Goal: Task Accomplishment & Management: Use online tool/utility

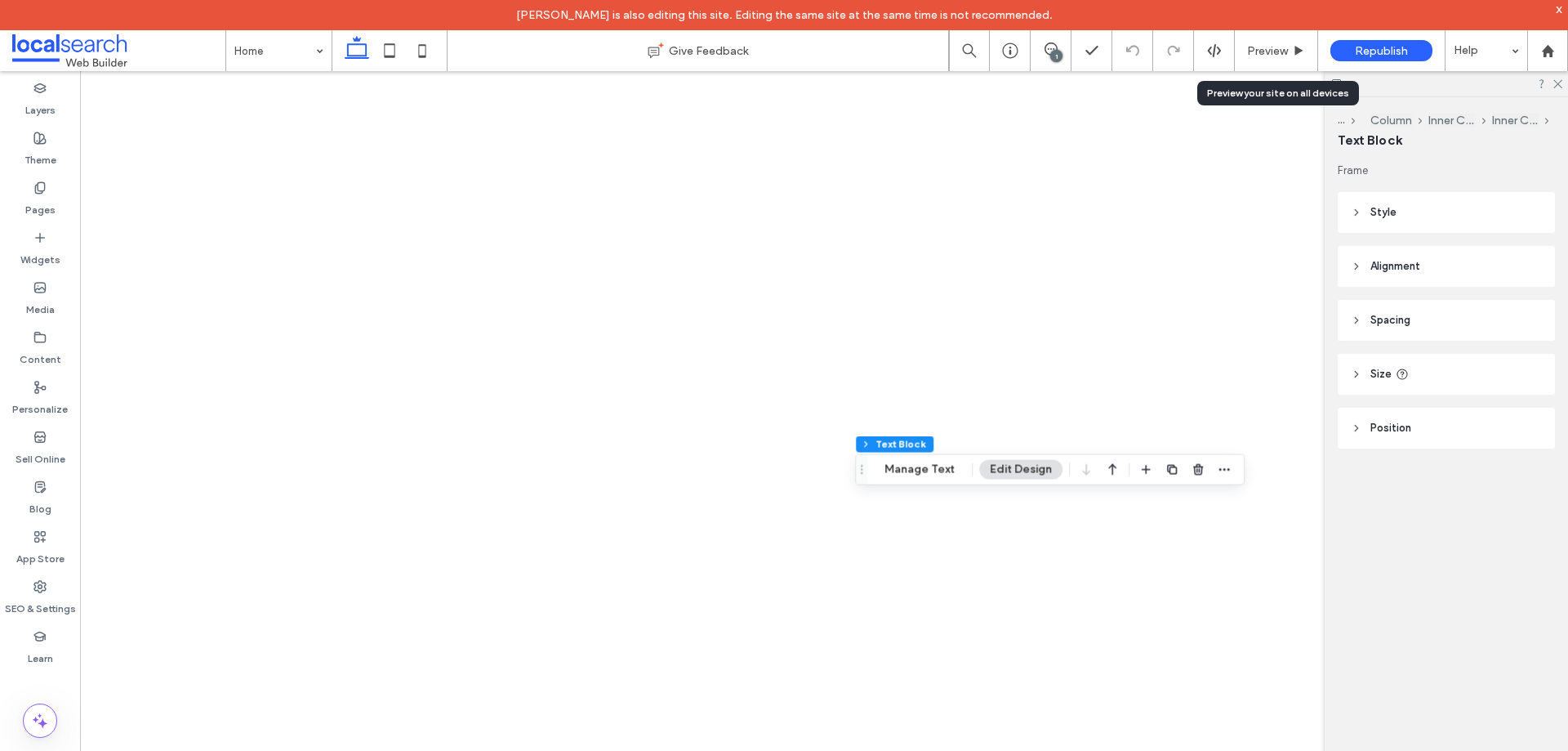
click at [1273, 42] on div "Preview" at bounding box center [1277, 51] width 84 height 41
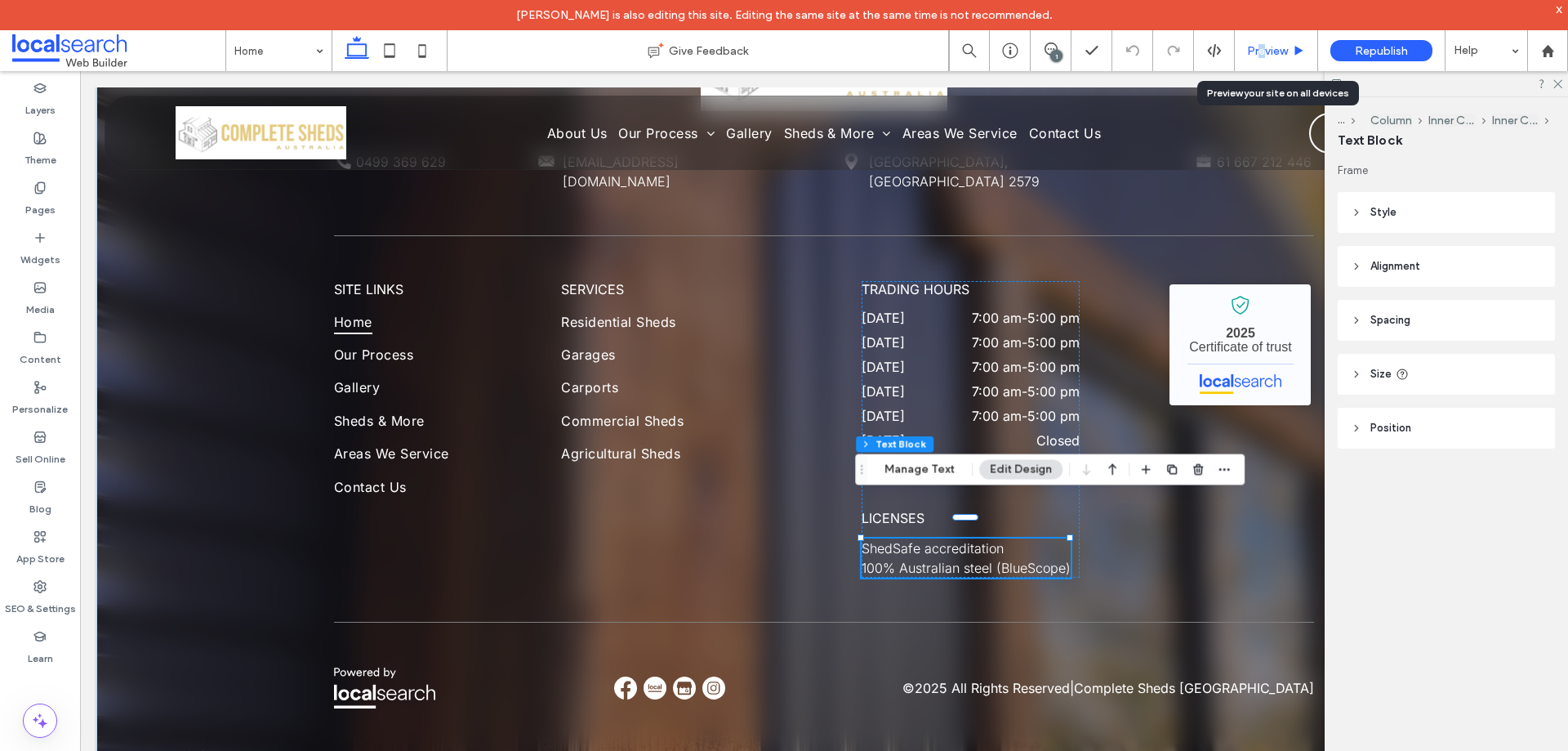
click at [1262, 64] on div "Preview" at bounding box center [1277, 51] width 84 height 41
click at [1264, 51] on span "Preview" at bounding box center [1268, 50] width 41 height 14
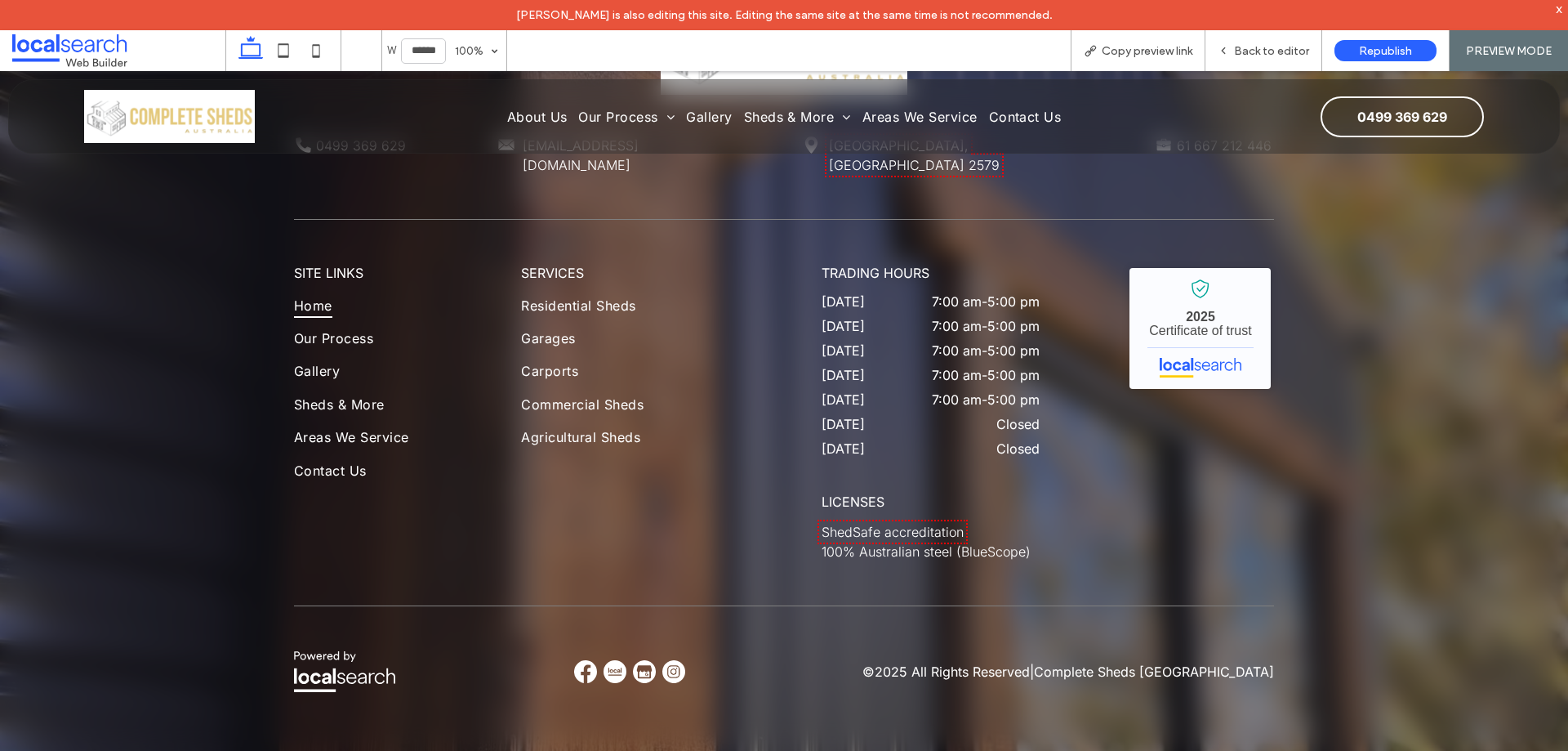
scroll to position [4602, 0]
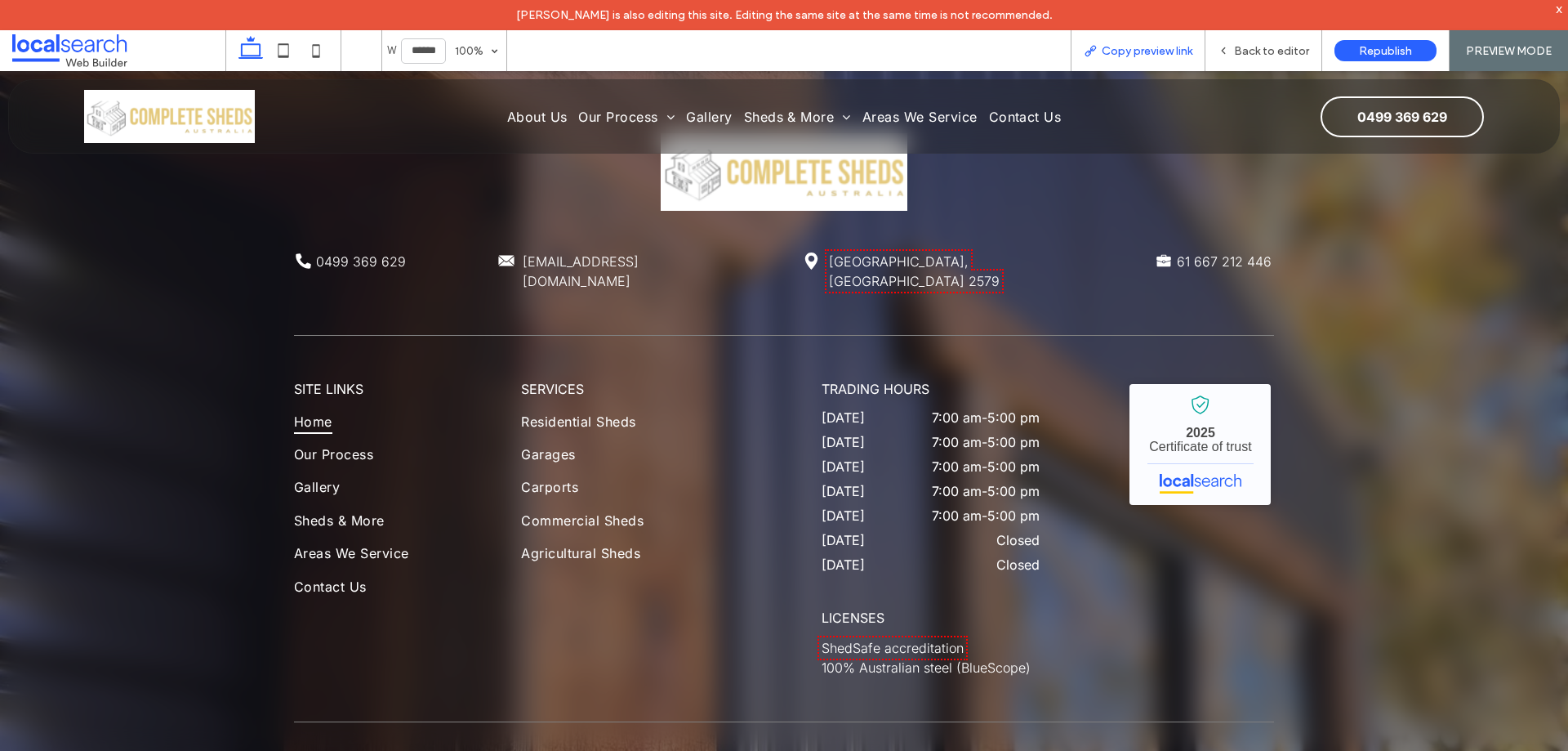
click at [1129, 53] on span "Copy preview link" at bounding box center [1148, 50] width 91 height 14
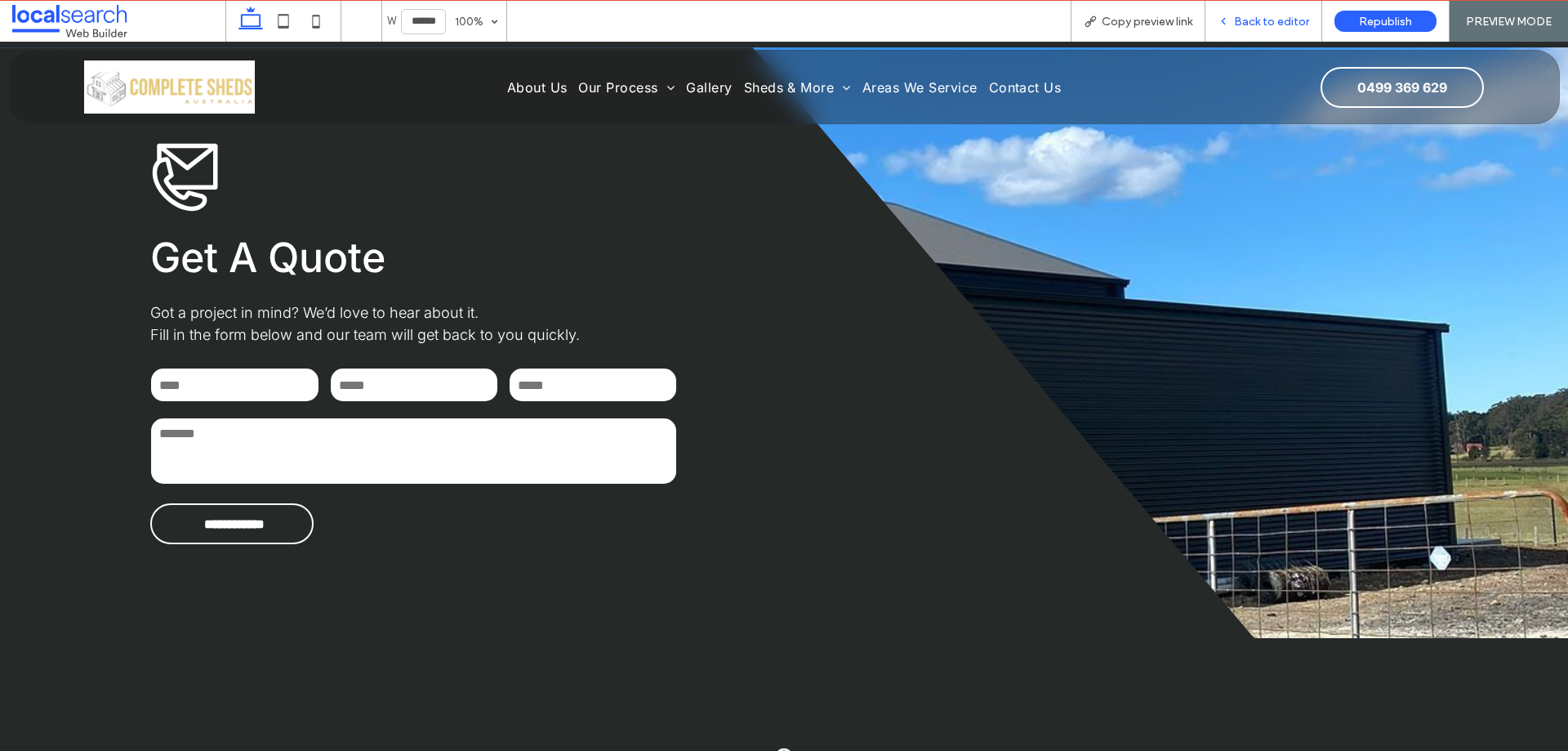
drag, startPoint x: 1290, startPoint y: 25, endPoint x: 545, endPoint y: 20, distance: 745.0
click at [1290, 25] on span "Back to editor" at bounding box center [1272, 21] width 75 height 14
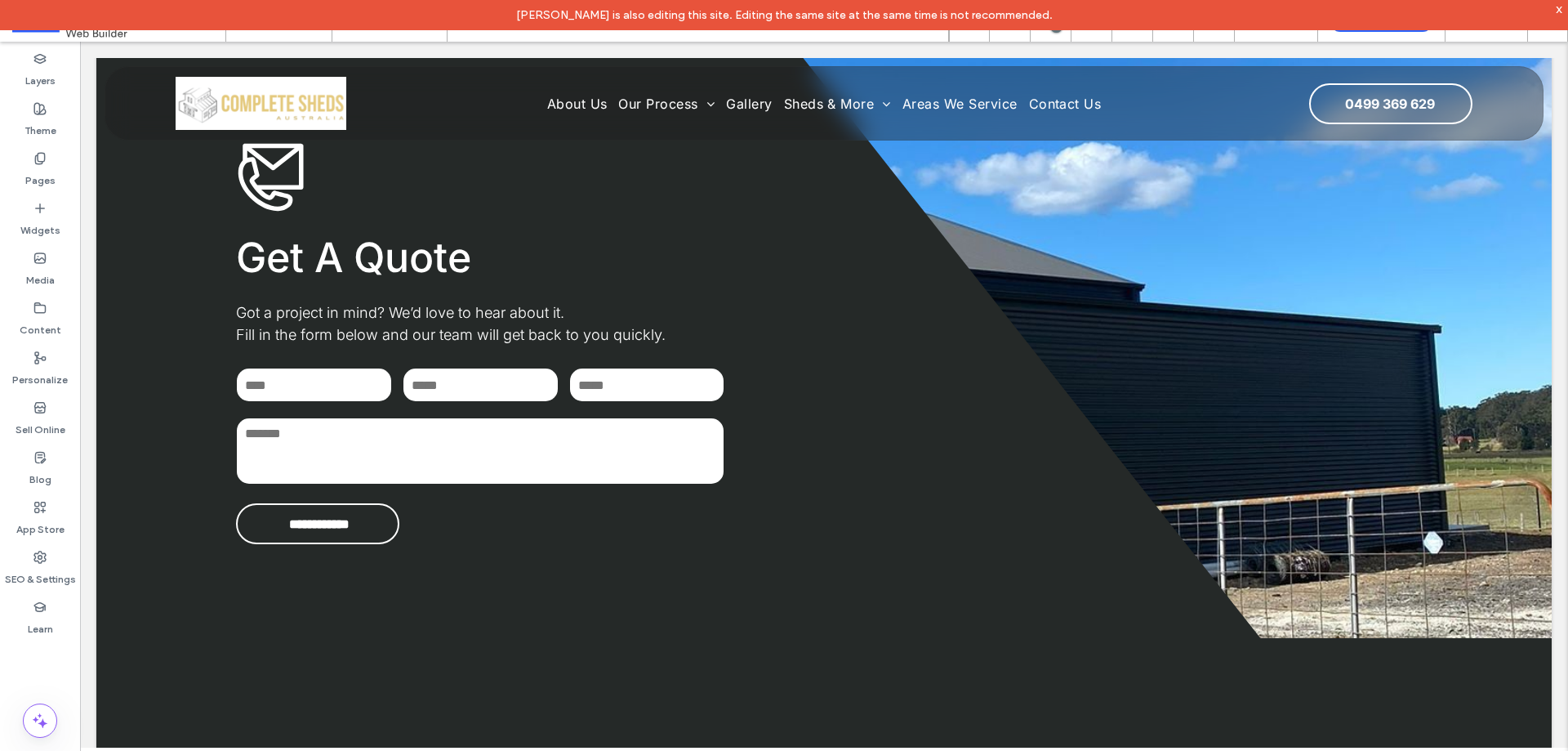
scroll to position [2737, 0]
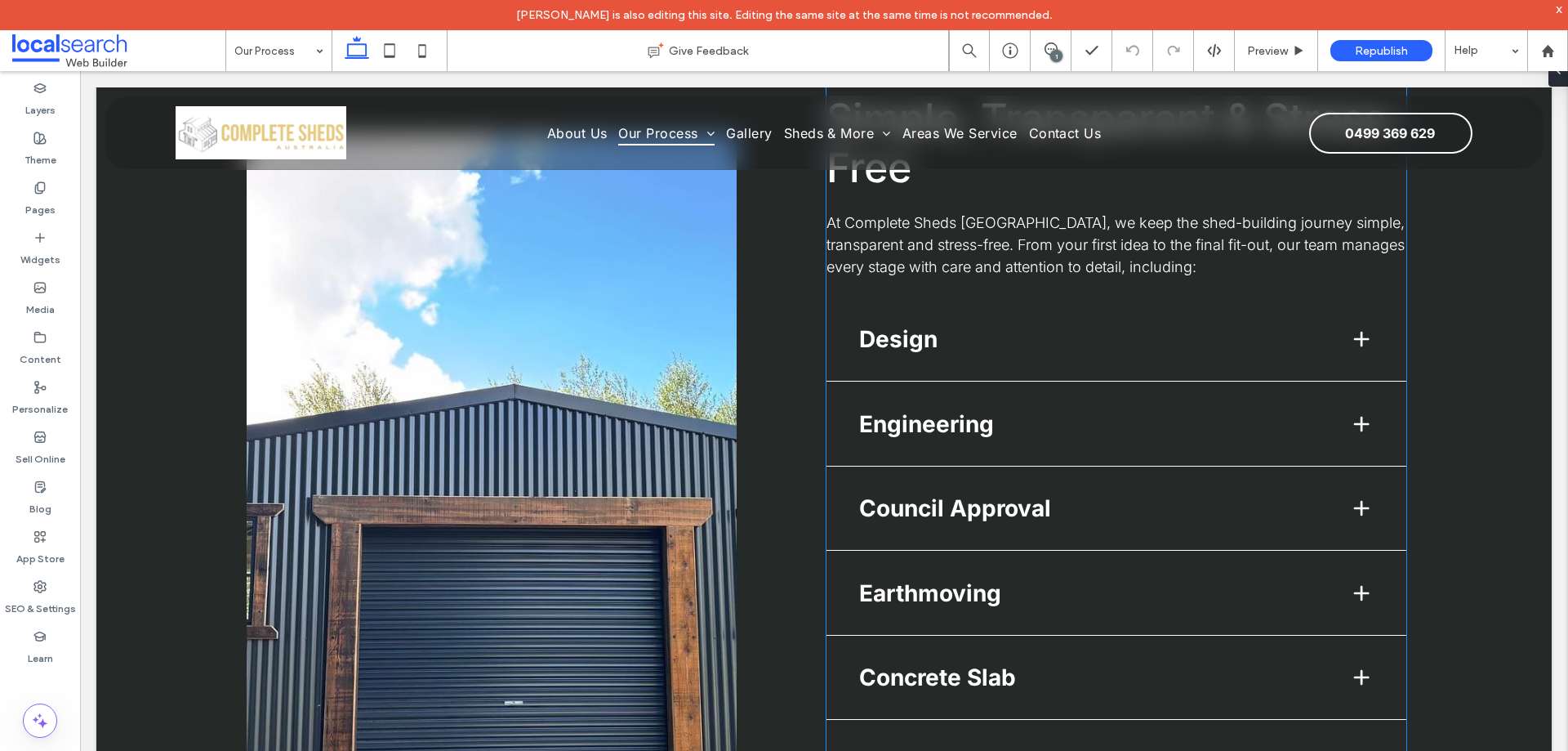
click at [1142, 372] on div "Design" at bounding box center [1116, 339] width 580 height 85
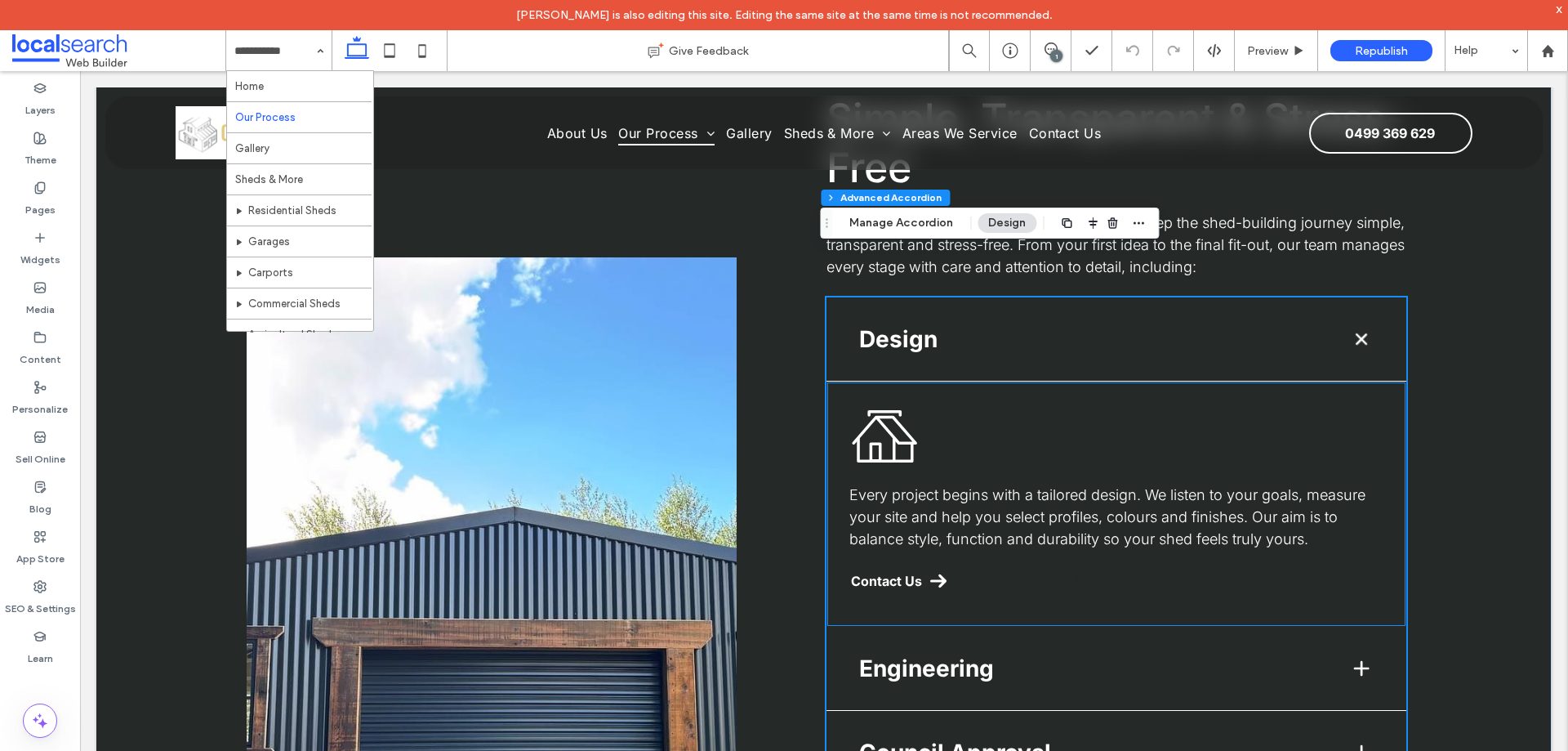
type input "*"
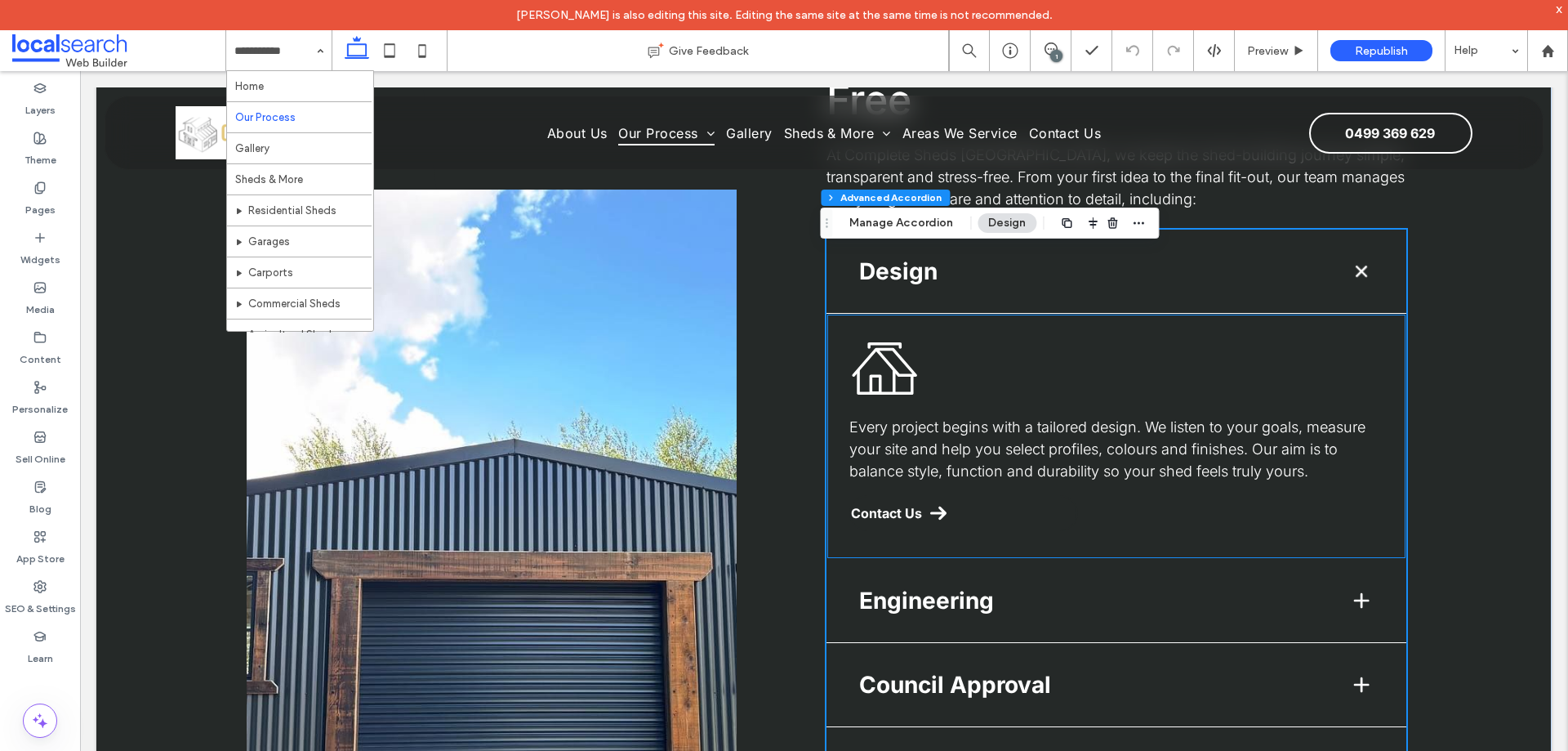
scroll to position [1510, 0]
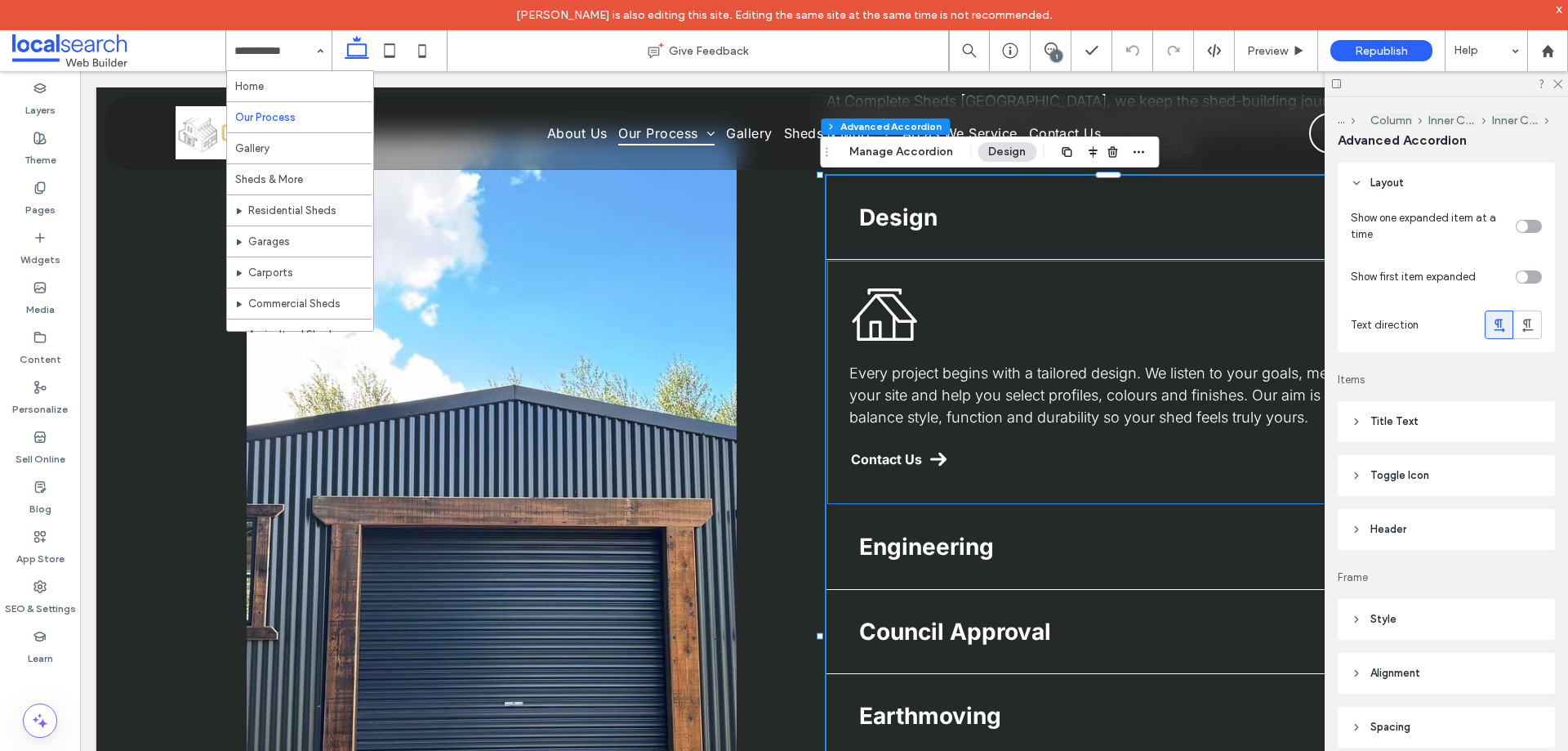
click at [889, 327] on icon at bounding box center [876, 327] width 38 height 26
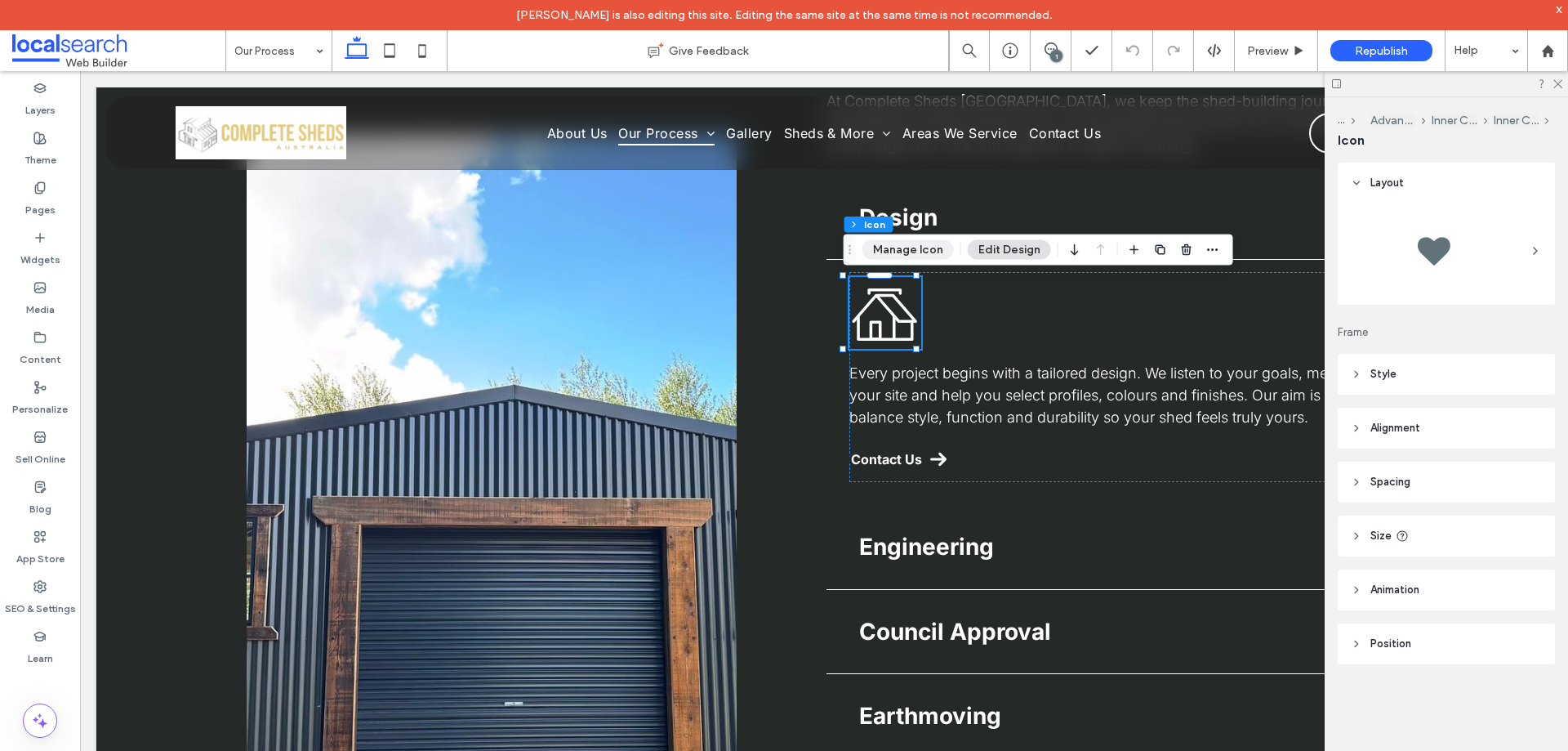
click at [893, 250] on button "Manage Icon" at bounding box center [908, 249] width 91 height 20
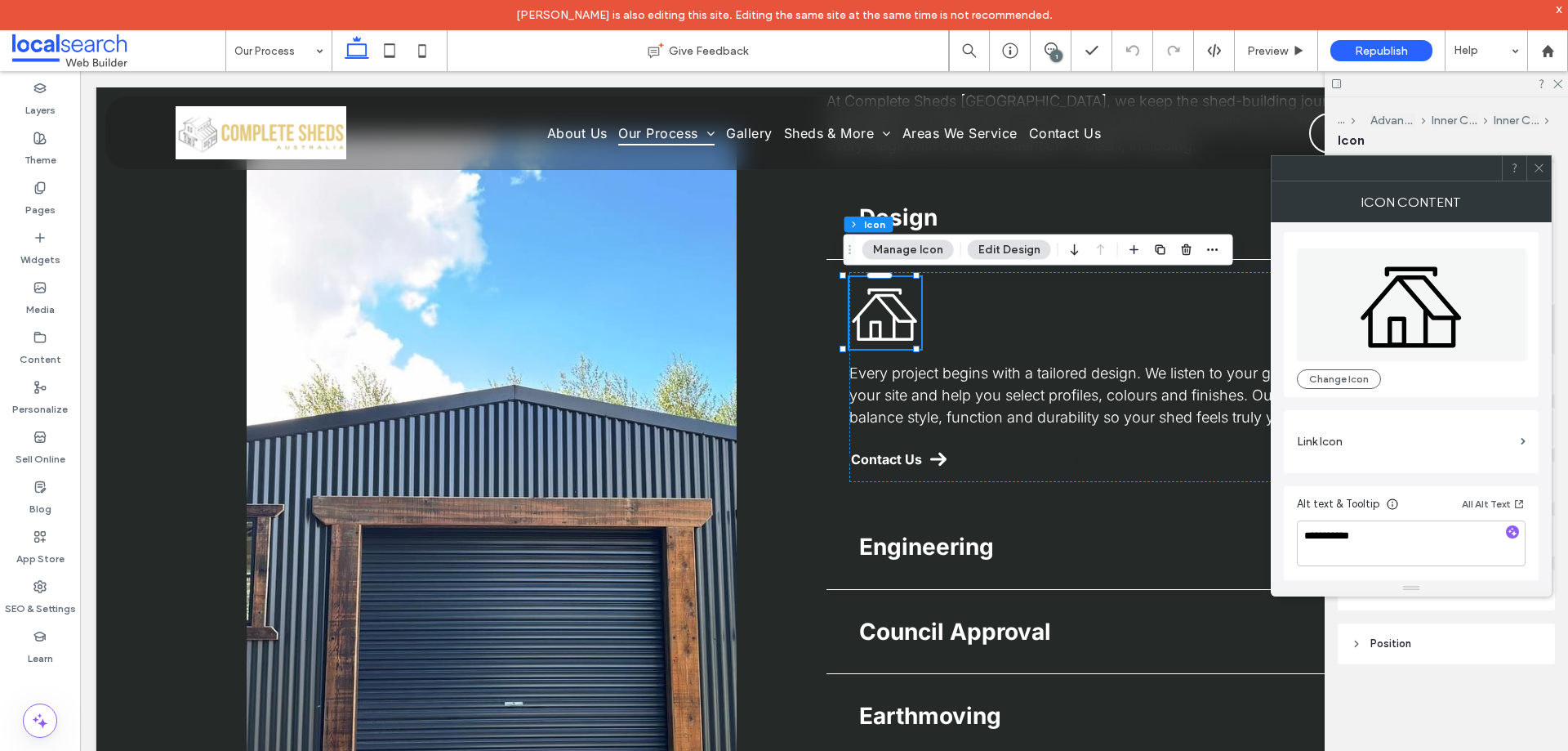
scroll to position [4, 0]
click at [1538, 168] on icon at bounding box center [1539, 167] width 12 height 12
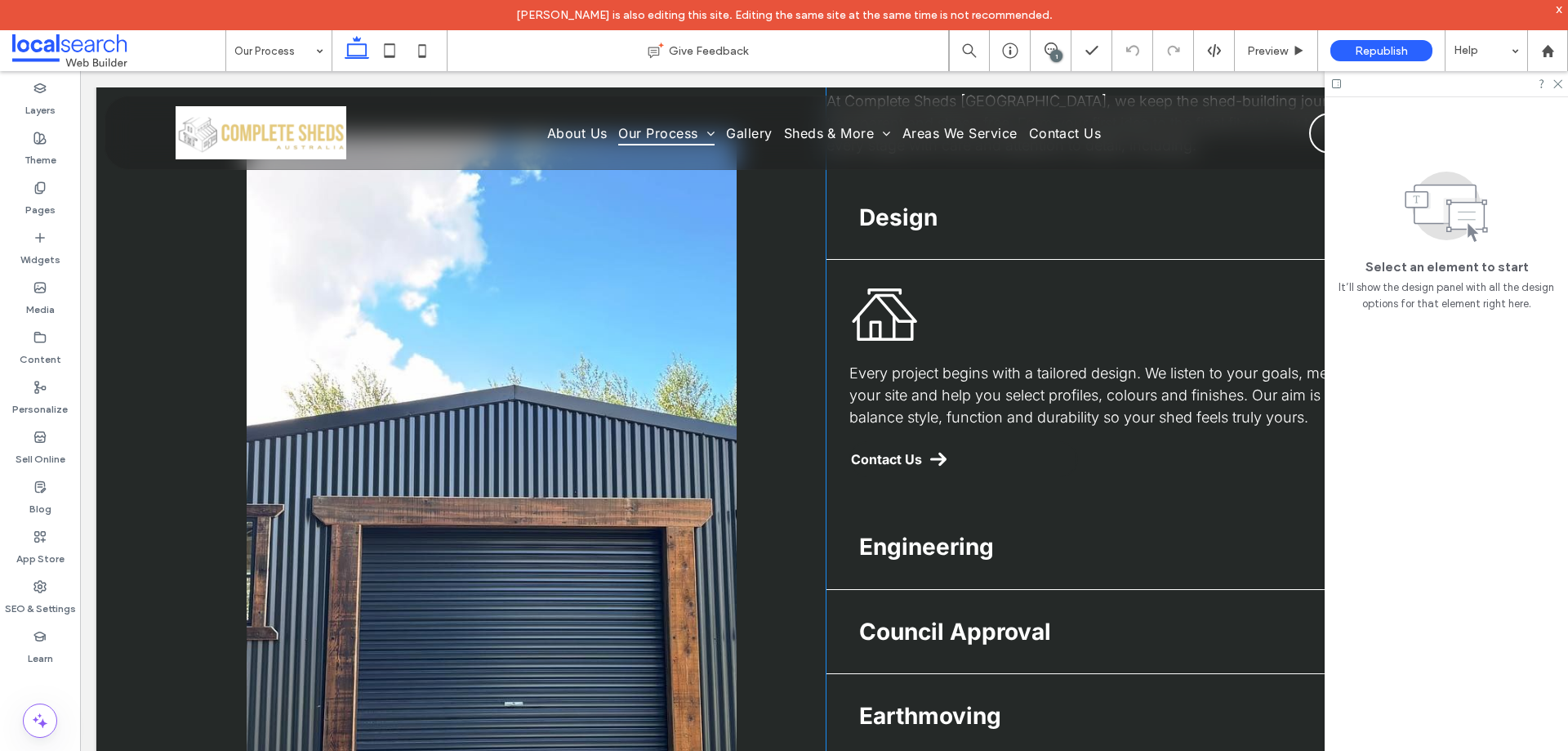
click at [1027, 541] on h4 "Engineering" at bounding box center [1091, 547] width 464 height 23
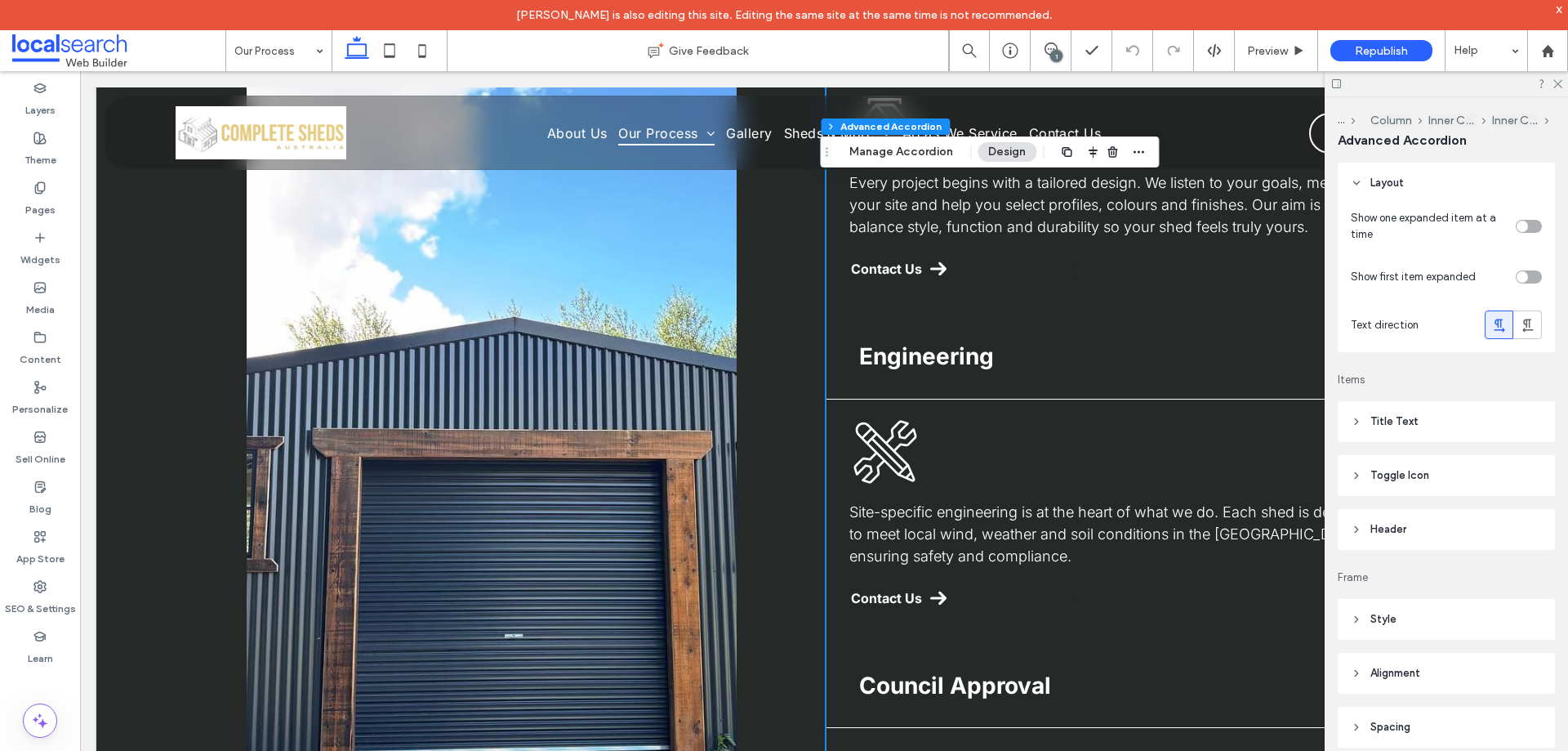
scroll to position [1633, 0]
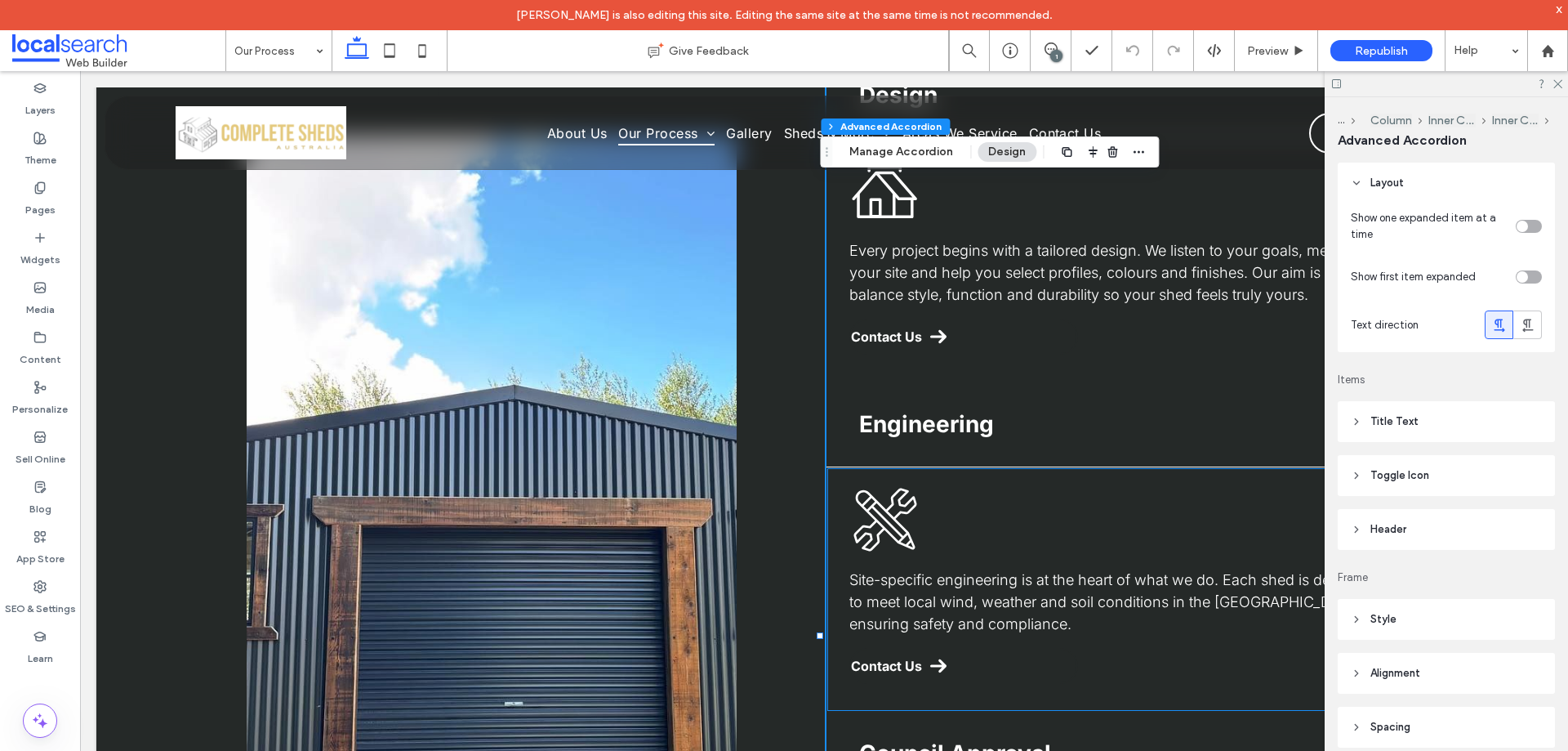
click at [895, 529] on icon "Engineering Icon" at bounding box center [885, 519] width 72 height 72
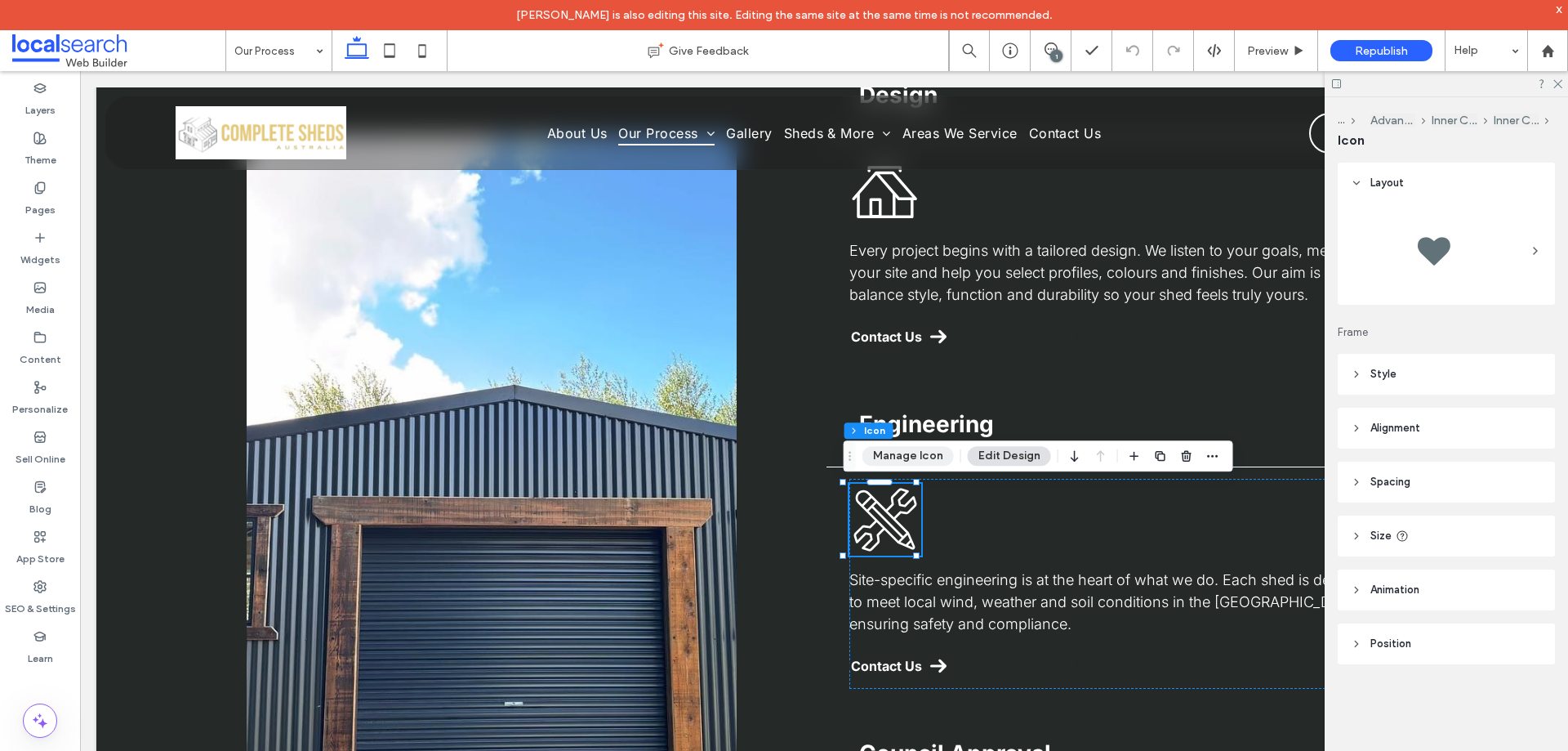
click at [886, 460] on button "Manage Icon" at bounding box center [908, 455] width 91 height 20
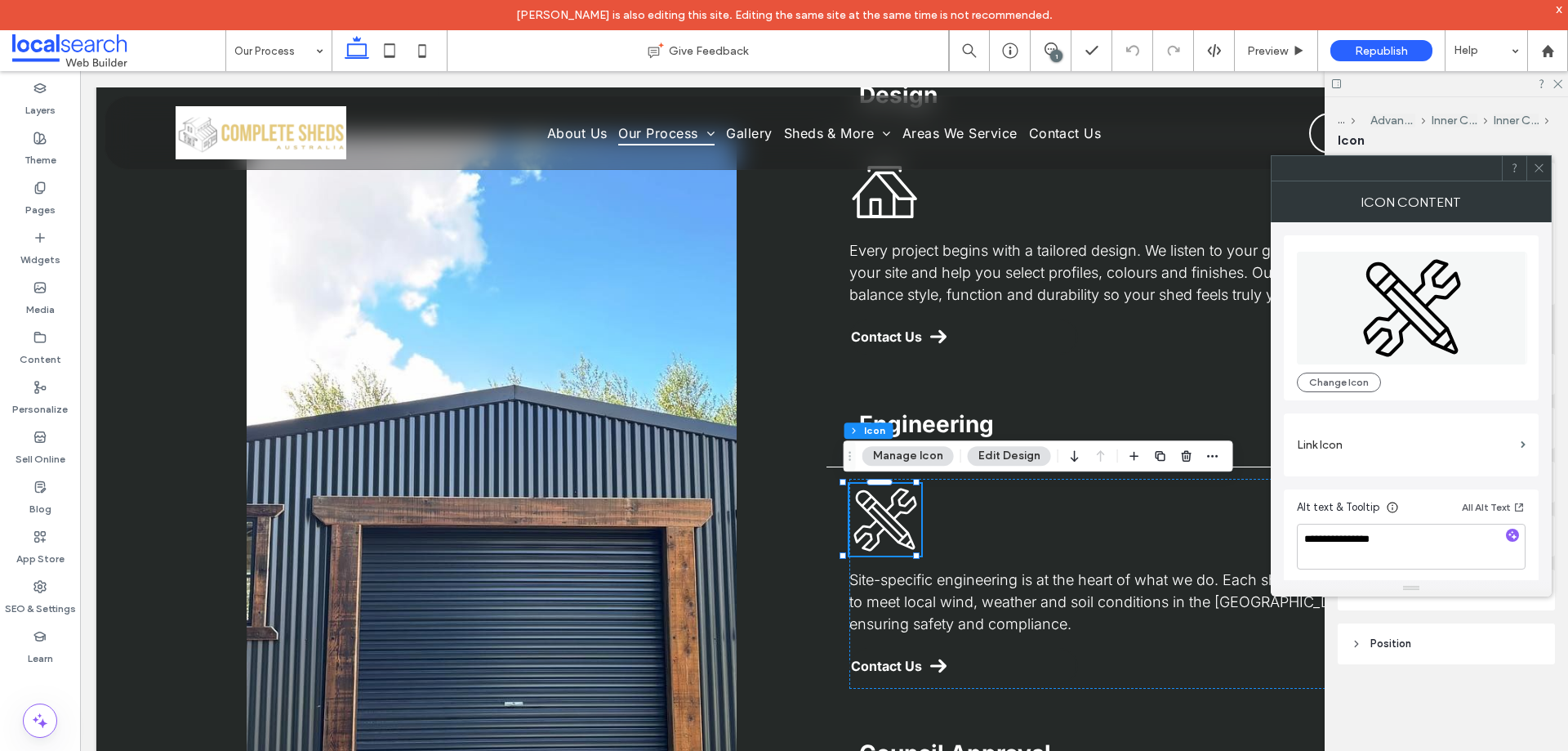
click at [1540, 167] on use at bounding box center [1538, 168] width 8 height 8
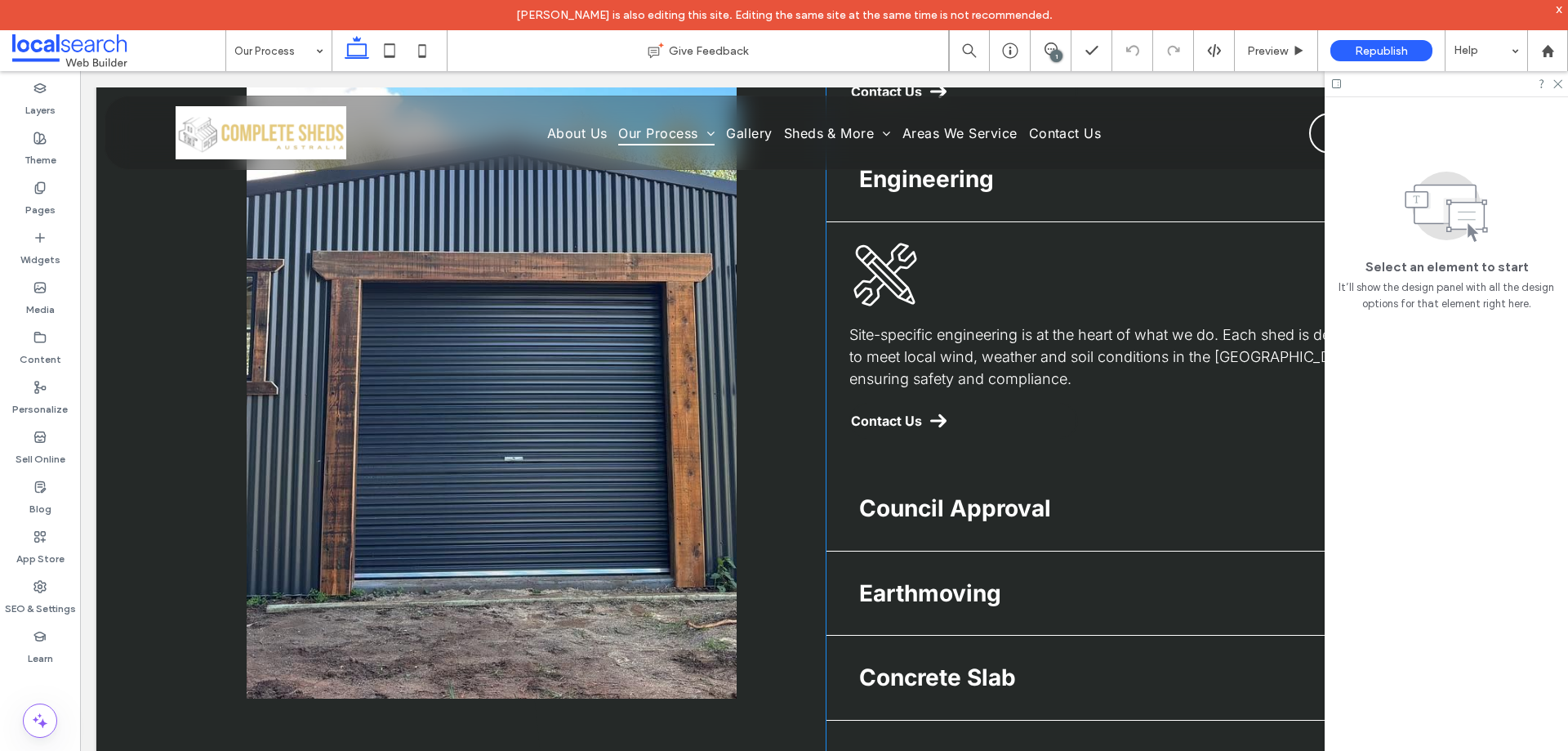
click at [995, 510] on h4 "Council Approval" at bounding box center [1091, 507] width 464 height 23
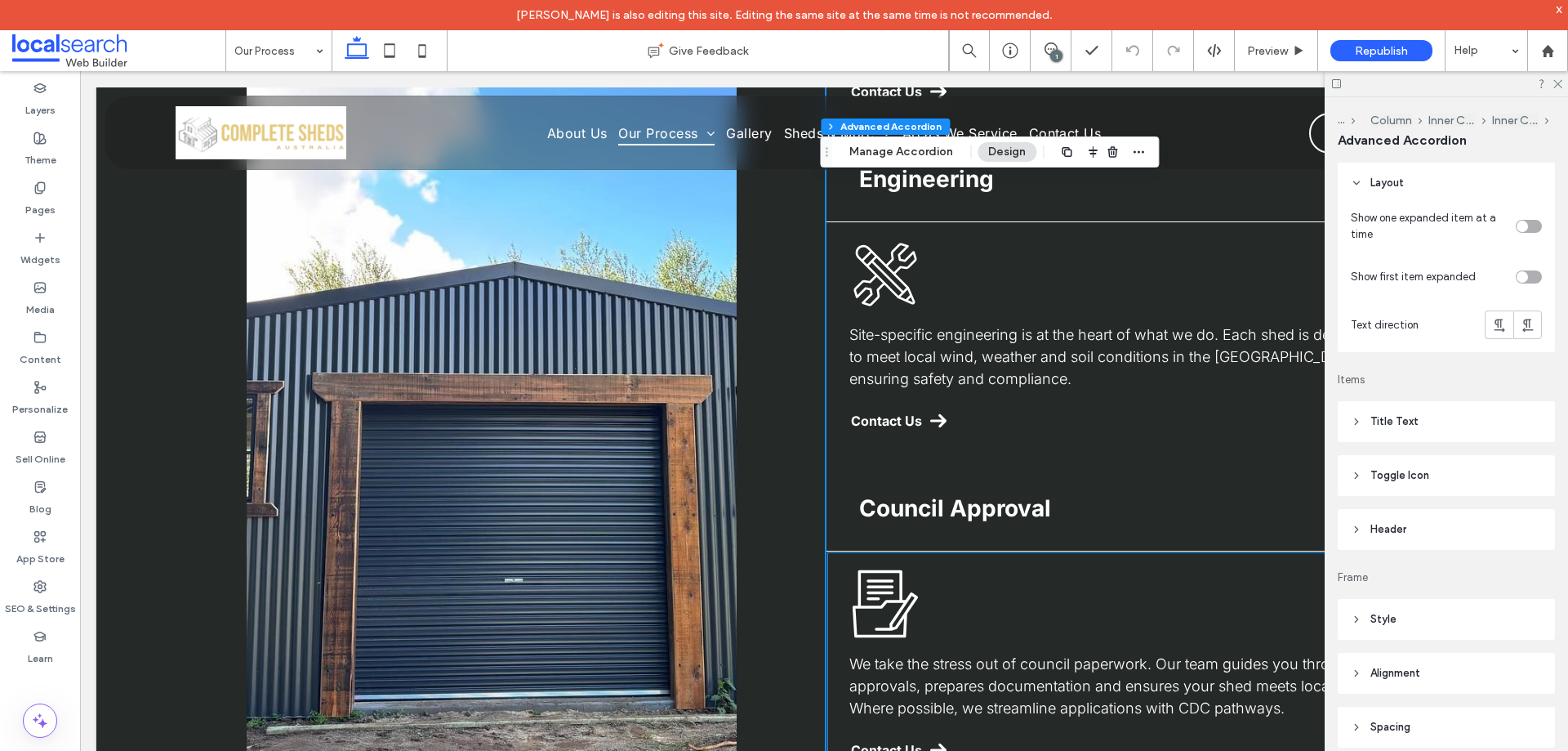
type input "*"
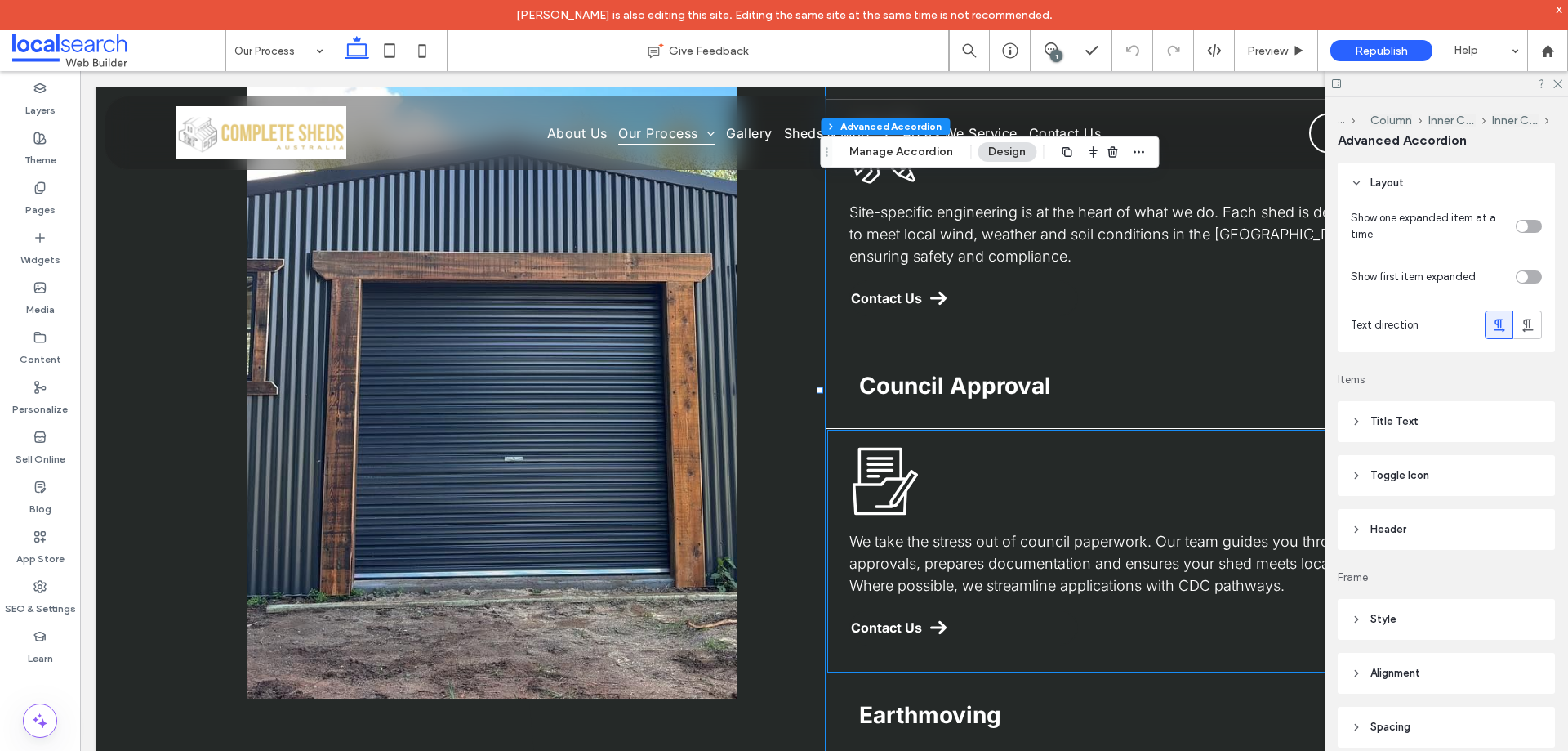
click at [881, 494] on icon "Council Approval Icon" at bounding box center [885, 481] width 72 height 72
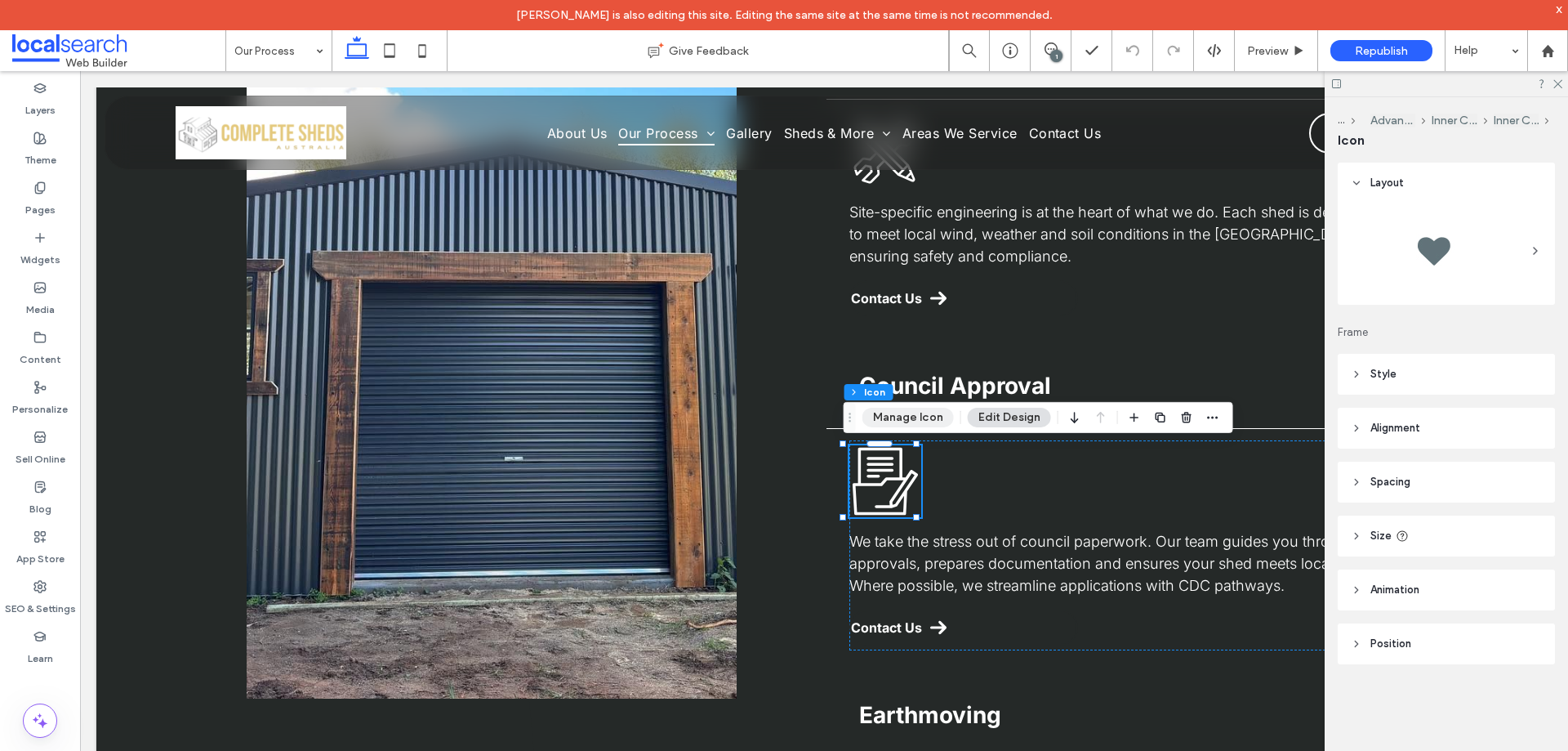
click at [918, 409] on button "Manage Icon" at bounding box center [908, 417] width 91 height 20
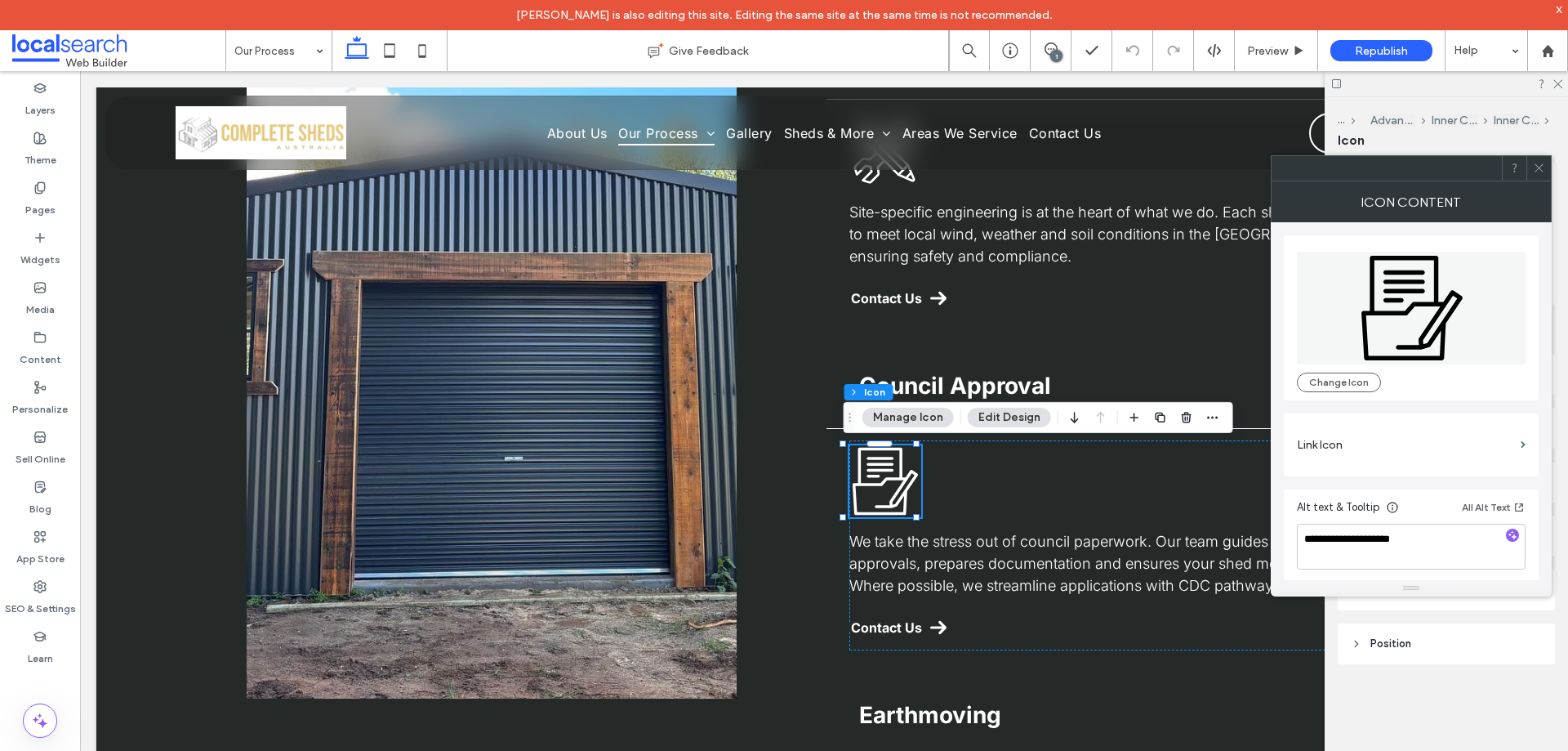
click at [1541, 170] on icon at bounding box center [1539, 167] width 12 height 12
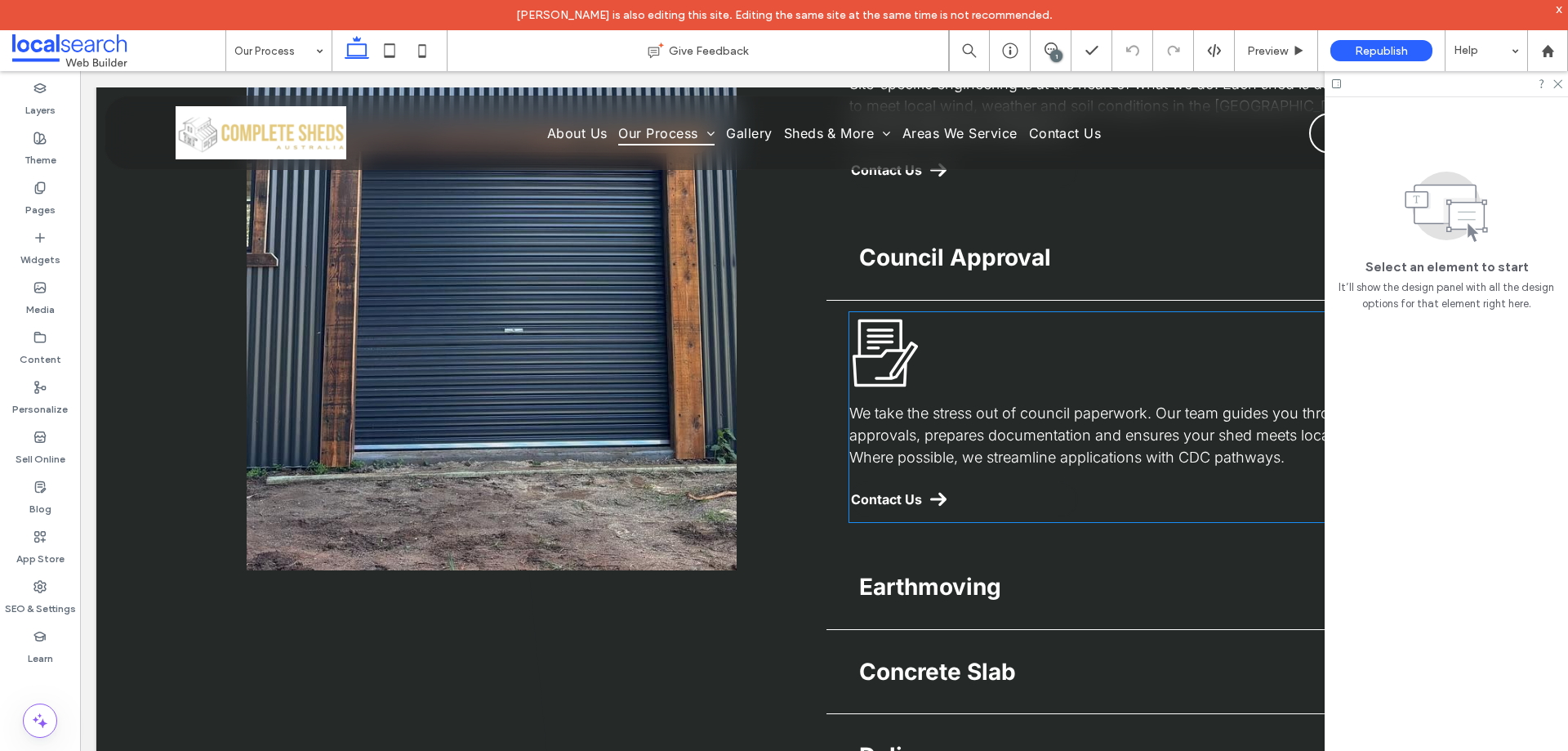
scroll to position [2246, 0]
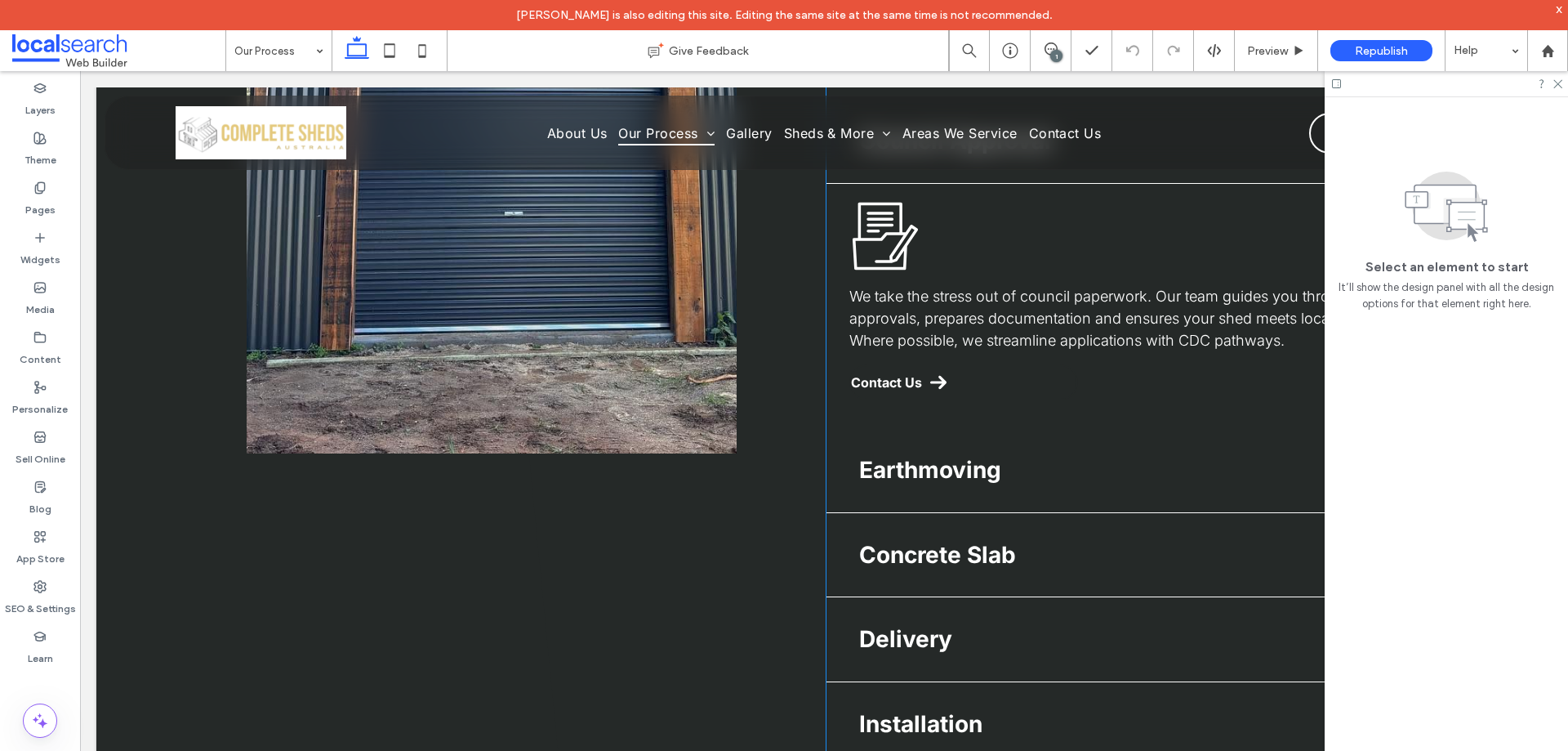
click at [966, 481] on h4 "Earthmoving" at bounding box center [1091, 469] width 464 height 23
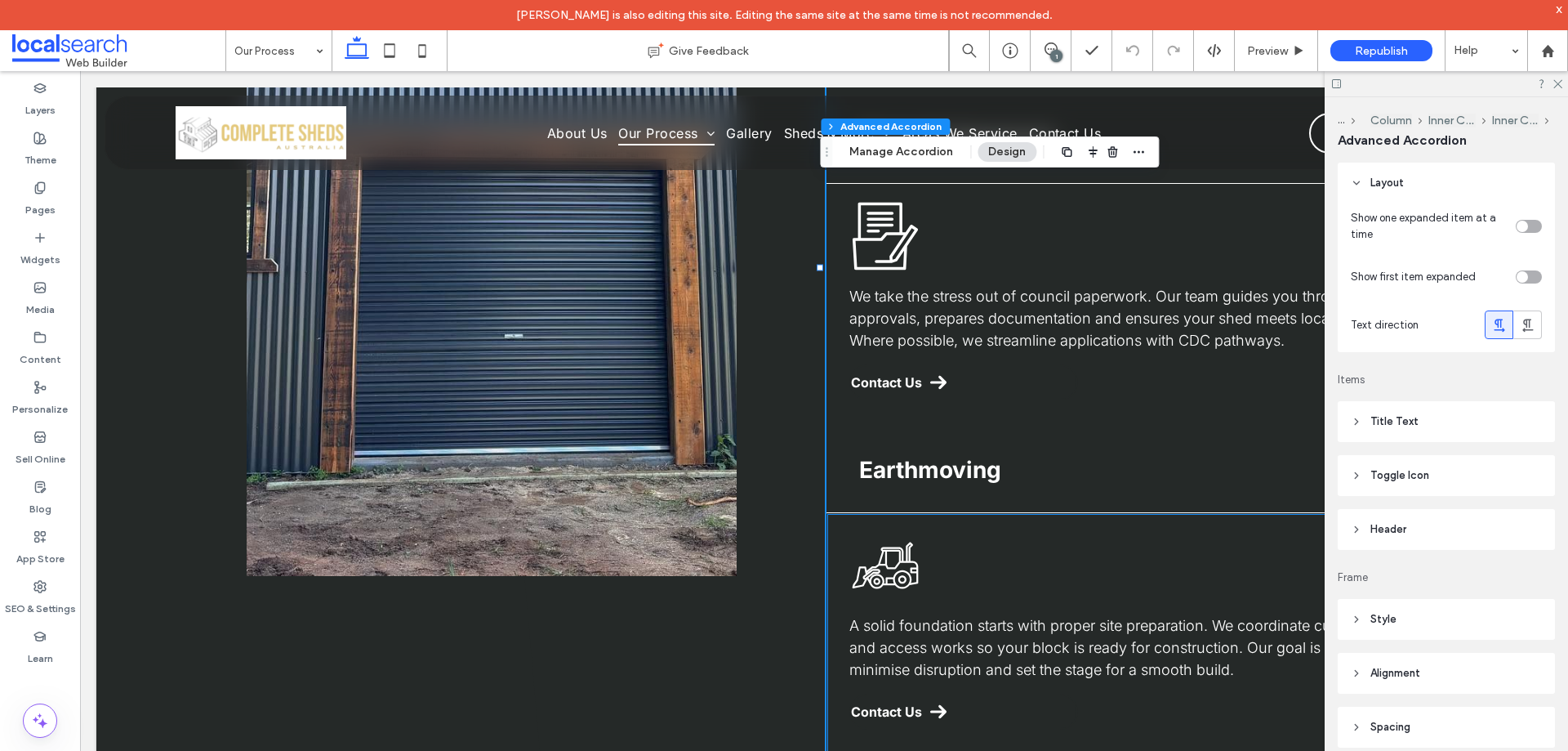
click at [883, 570] on icon "Earthmoving Icon" at bounding box center [885, 564] width 72 height 72
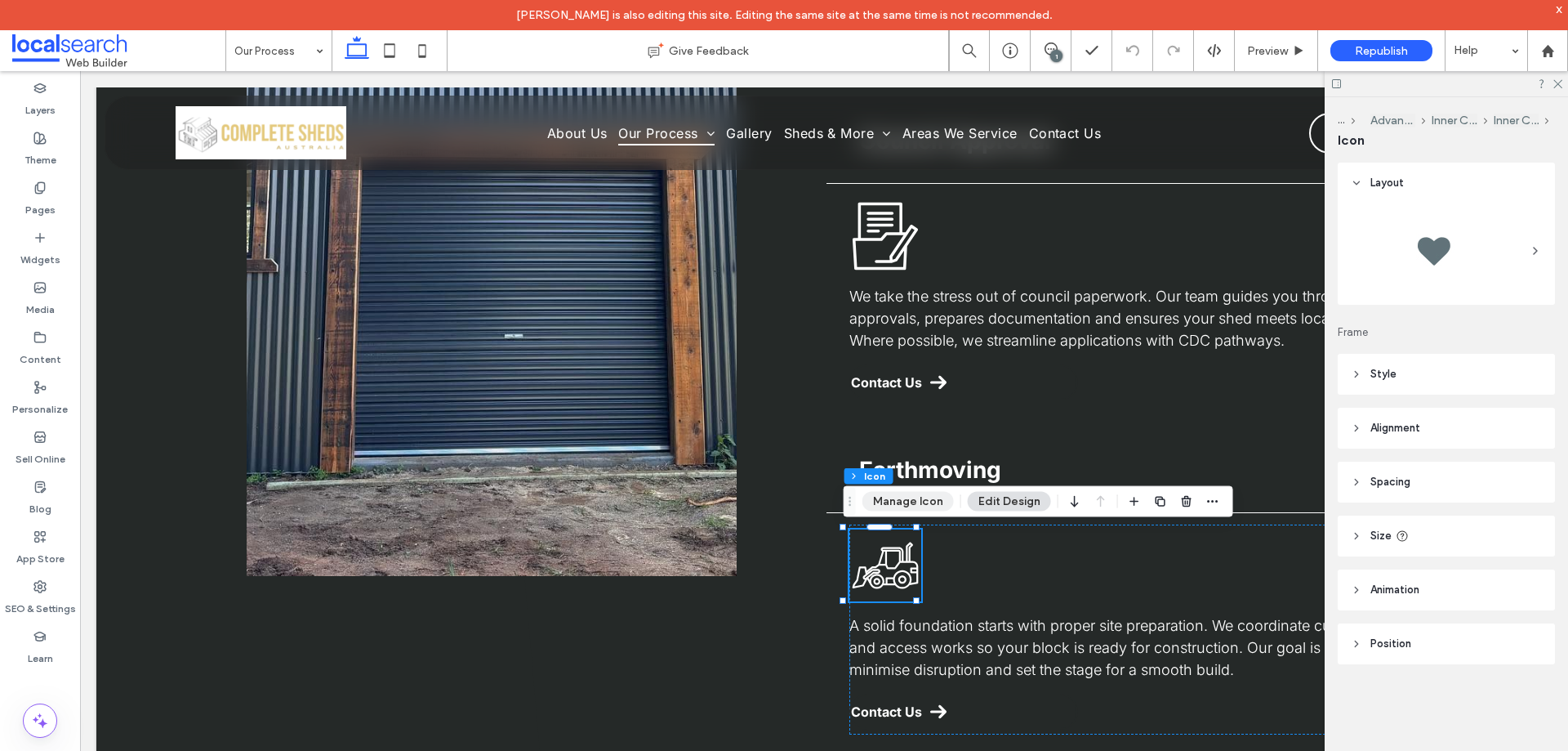
click at [904, 502] on button "Manage Icon" at bounding box center [908, 501] width 91 height 20
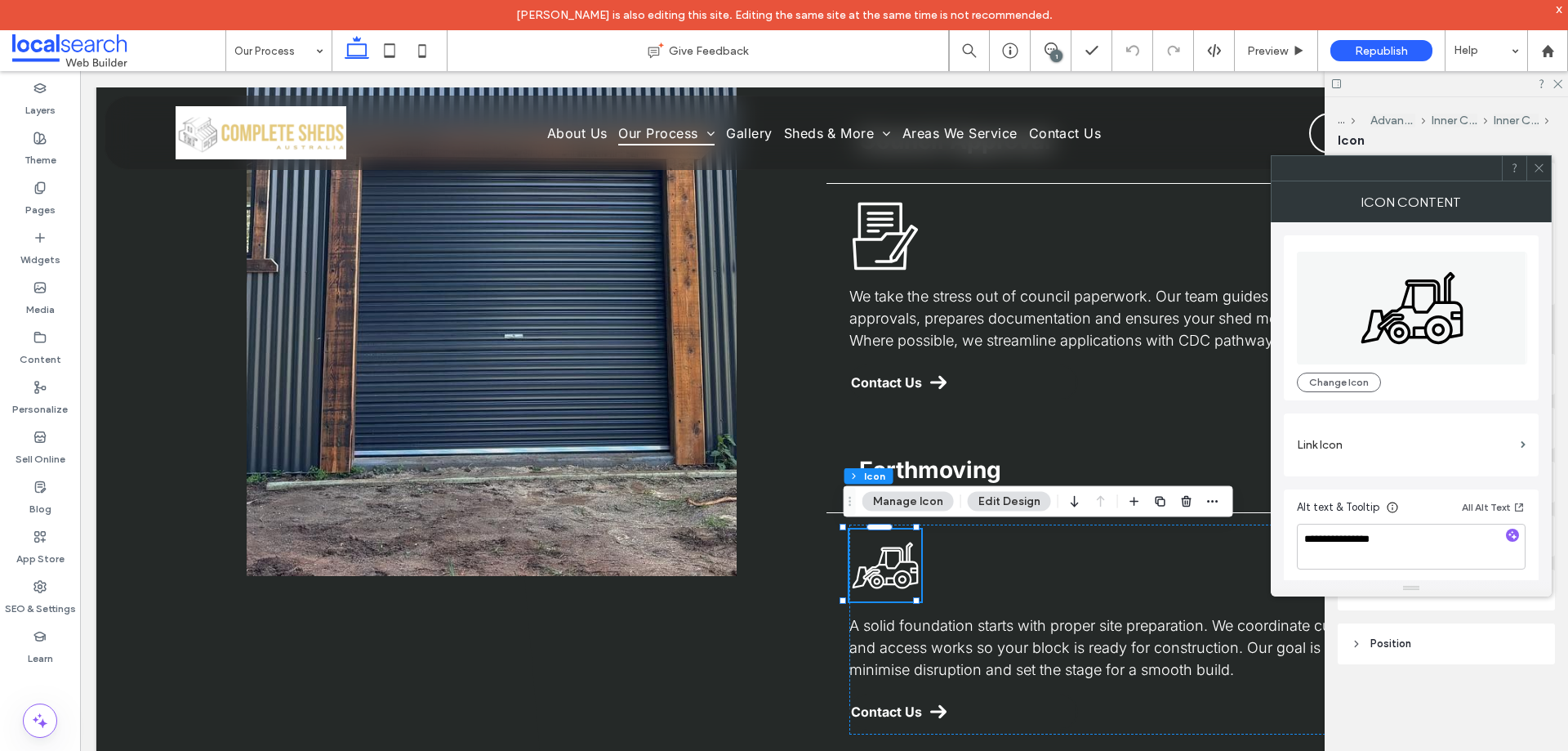
click at [1542, 165] on use at bounding box center [1538, 168] width 8 height 8
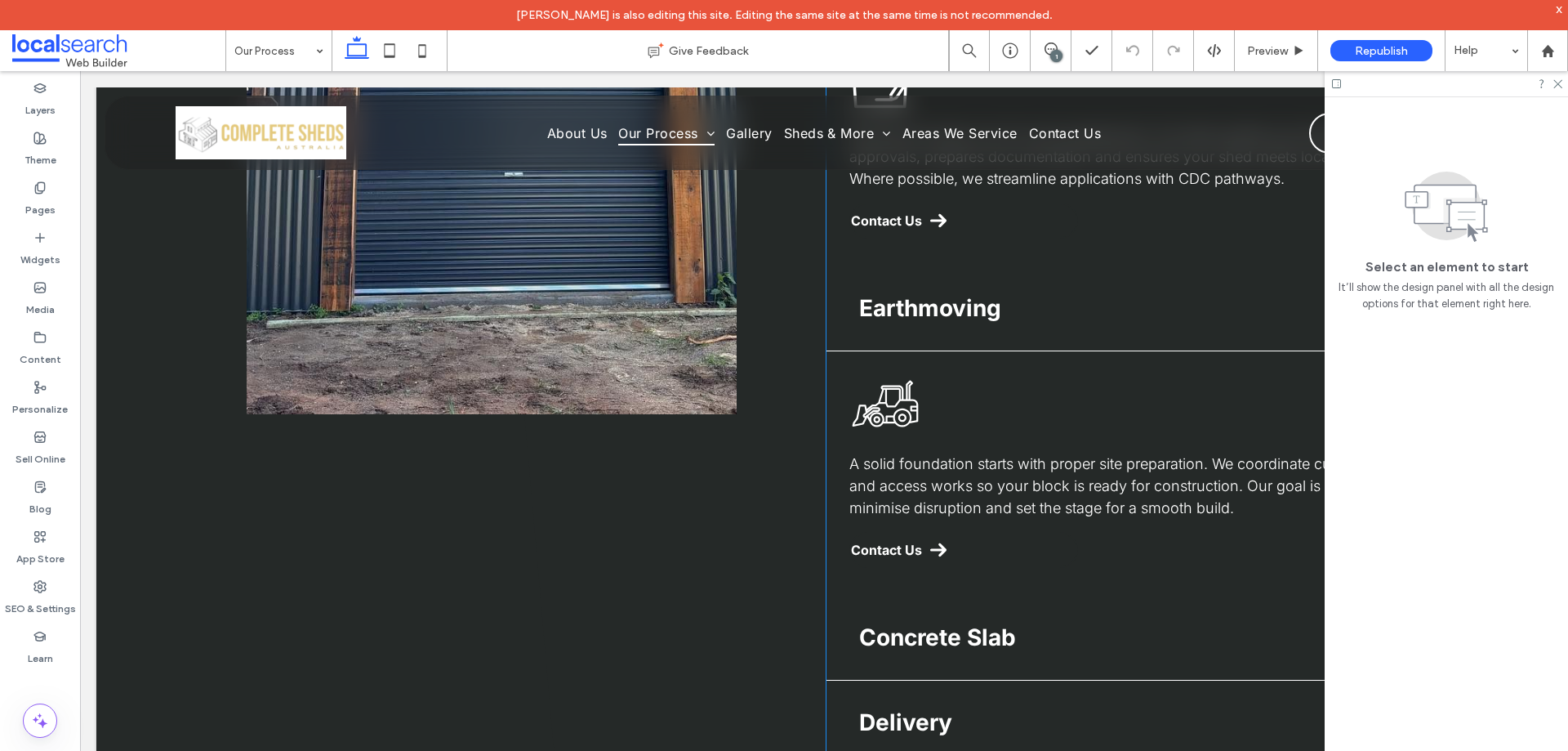
scroll to position [2572, 0]
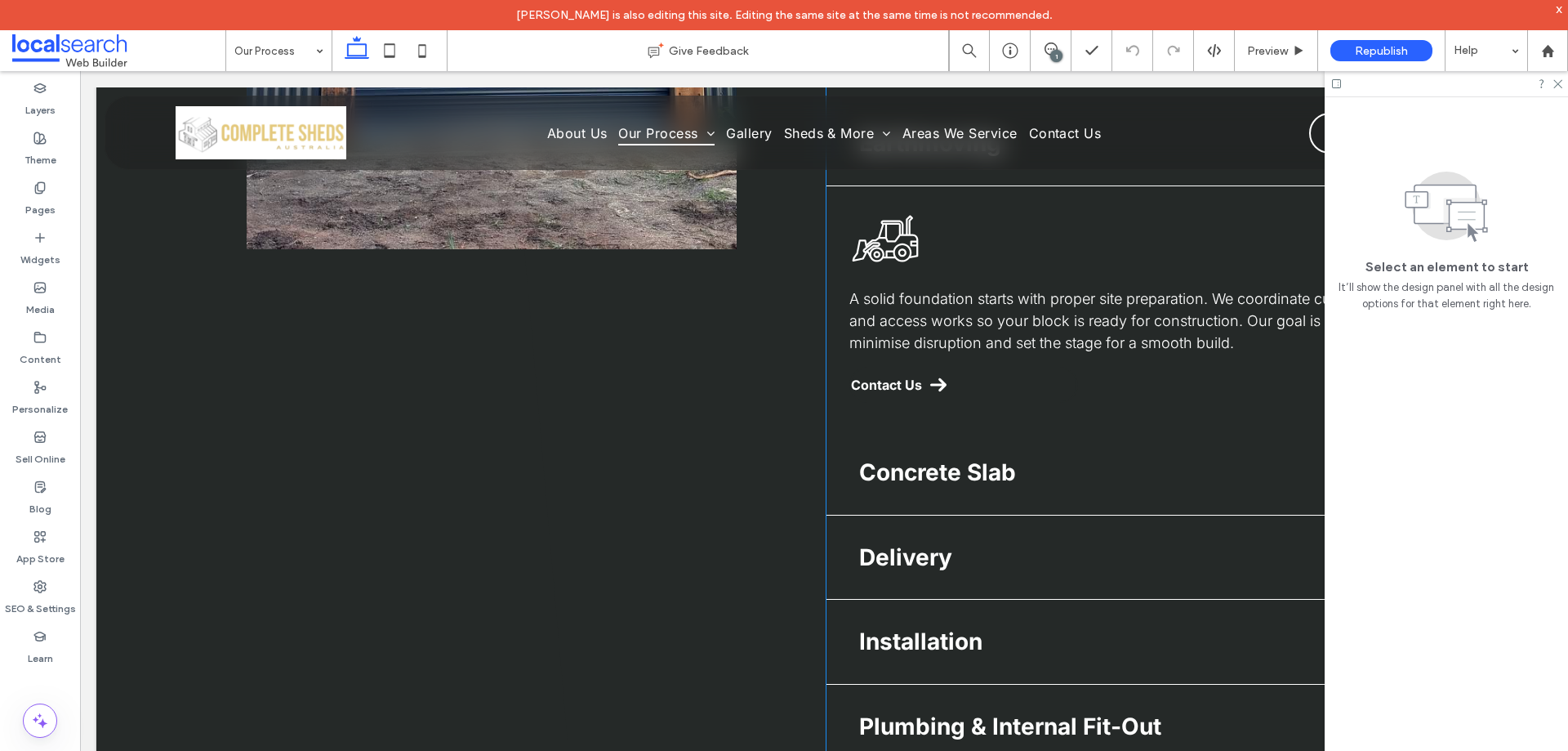
click at [942, 485] on div "Concrete Slab" at bounding box center [1116, 472] width 580 height 85
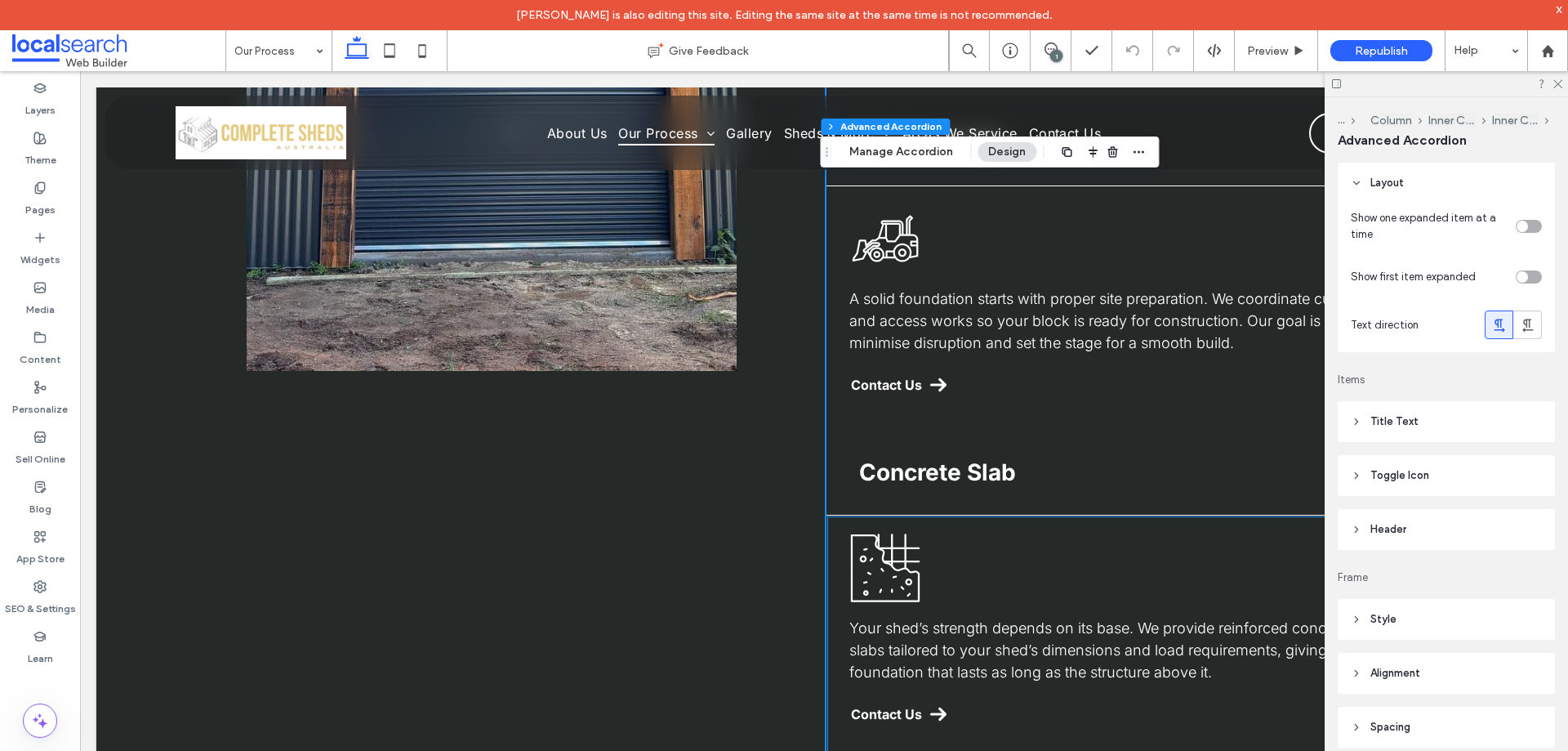
click at [887, 584] on icon "Concrete Slab Icon" at bounding box center [885, 567] width 72 height 72
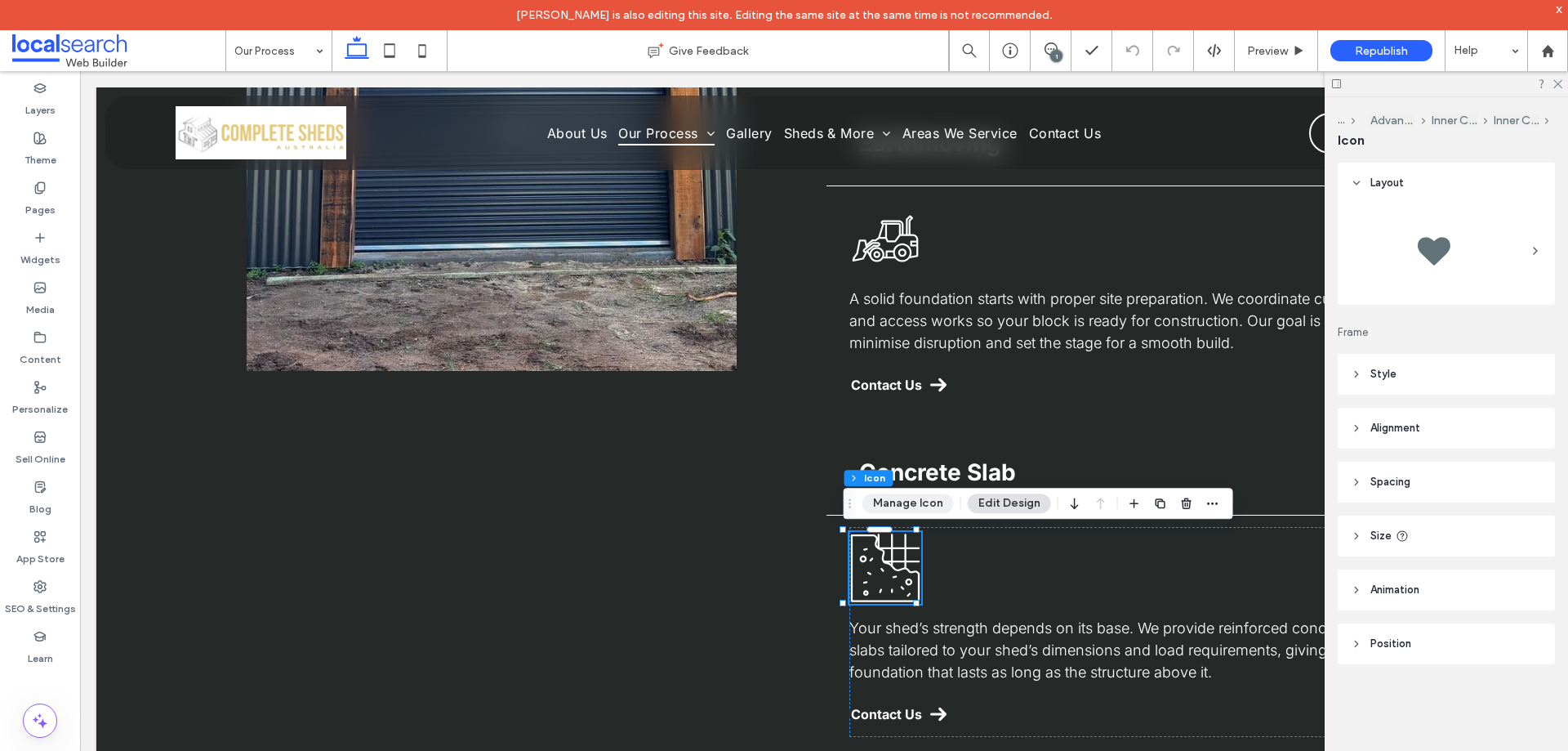
click at [912, 504] on button "Manage Icon" at bounding box center [908, 503] width 91 height 20
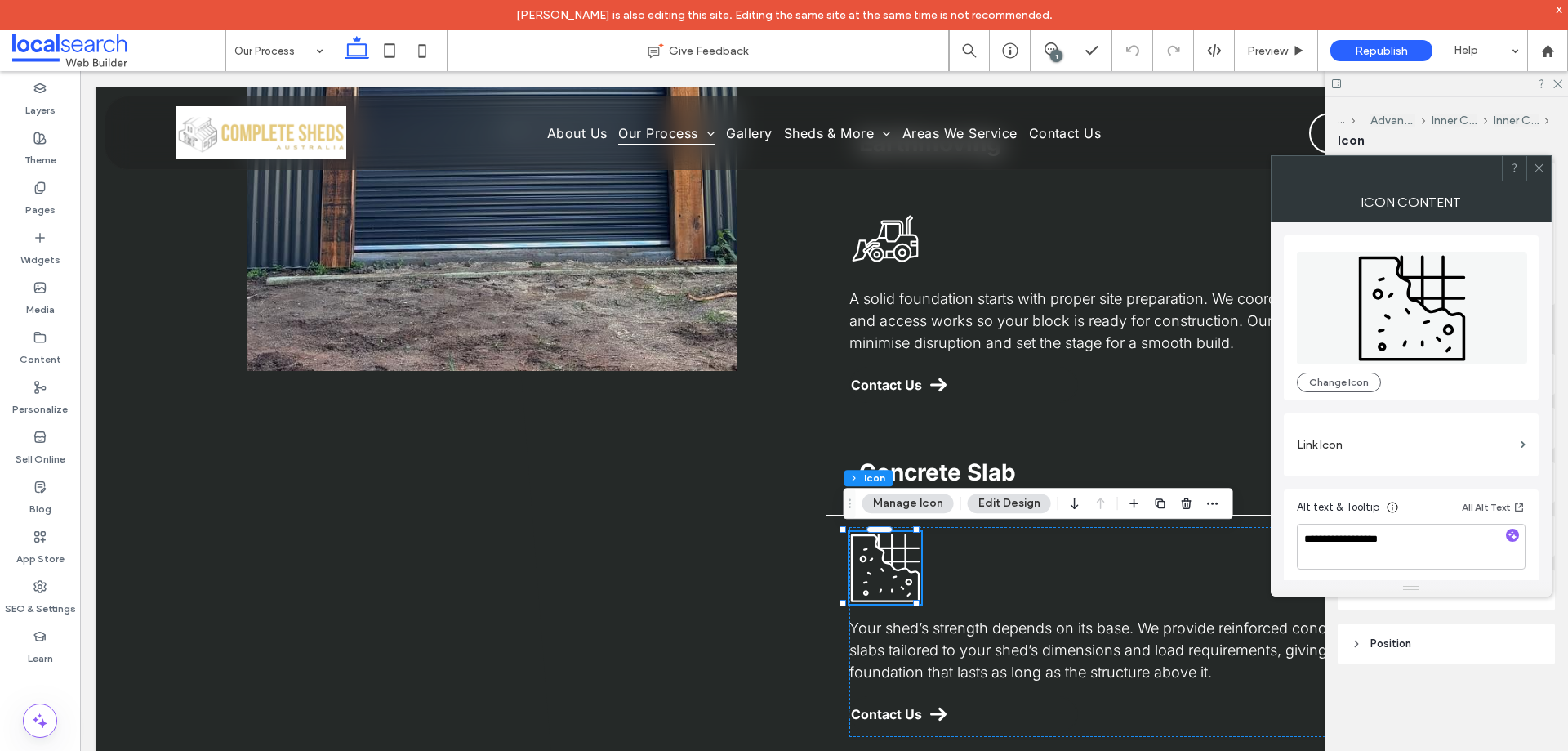
click at [1543, 165] on icon at bounding box center [1539, 167] width 12 height 12
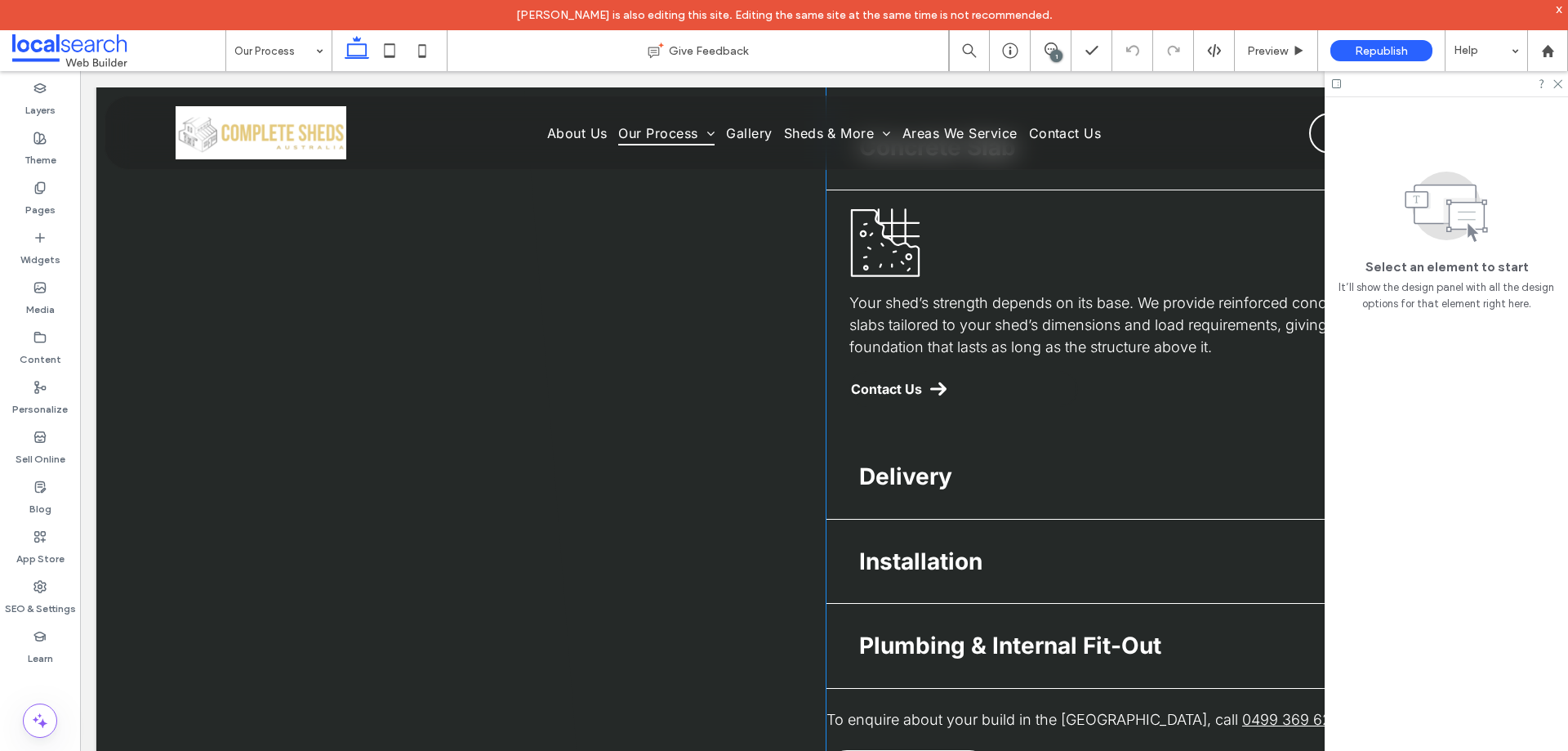
scroll to position [2899, 0]
click at [944, 494] on div "Delivery" at bounding box center [1116, 475] width 580 height 85
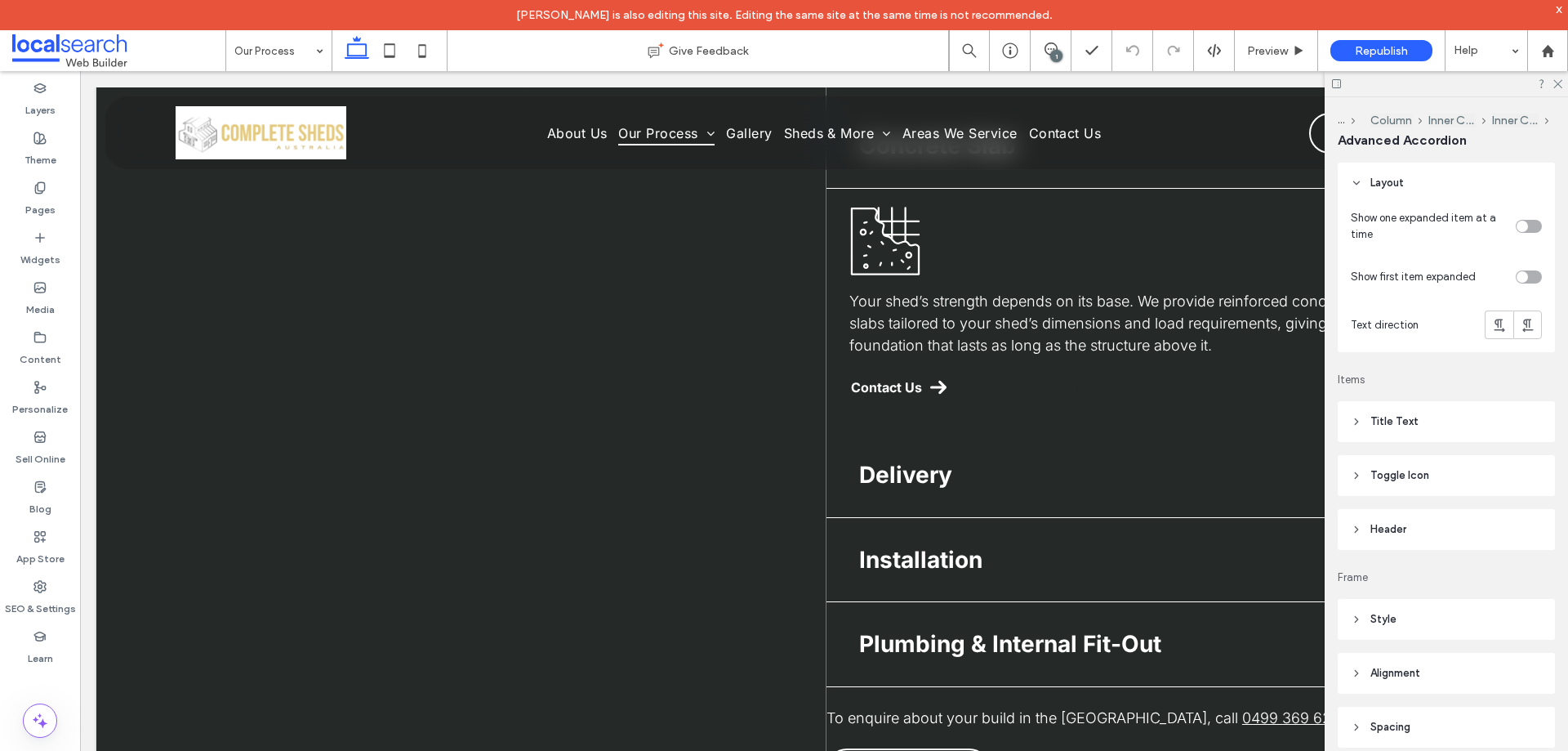
type input "*"
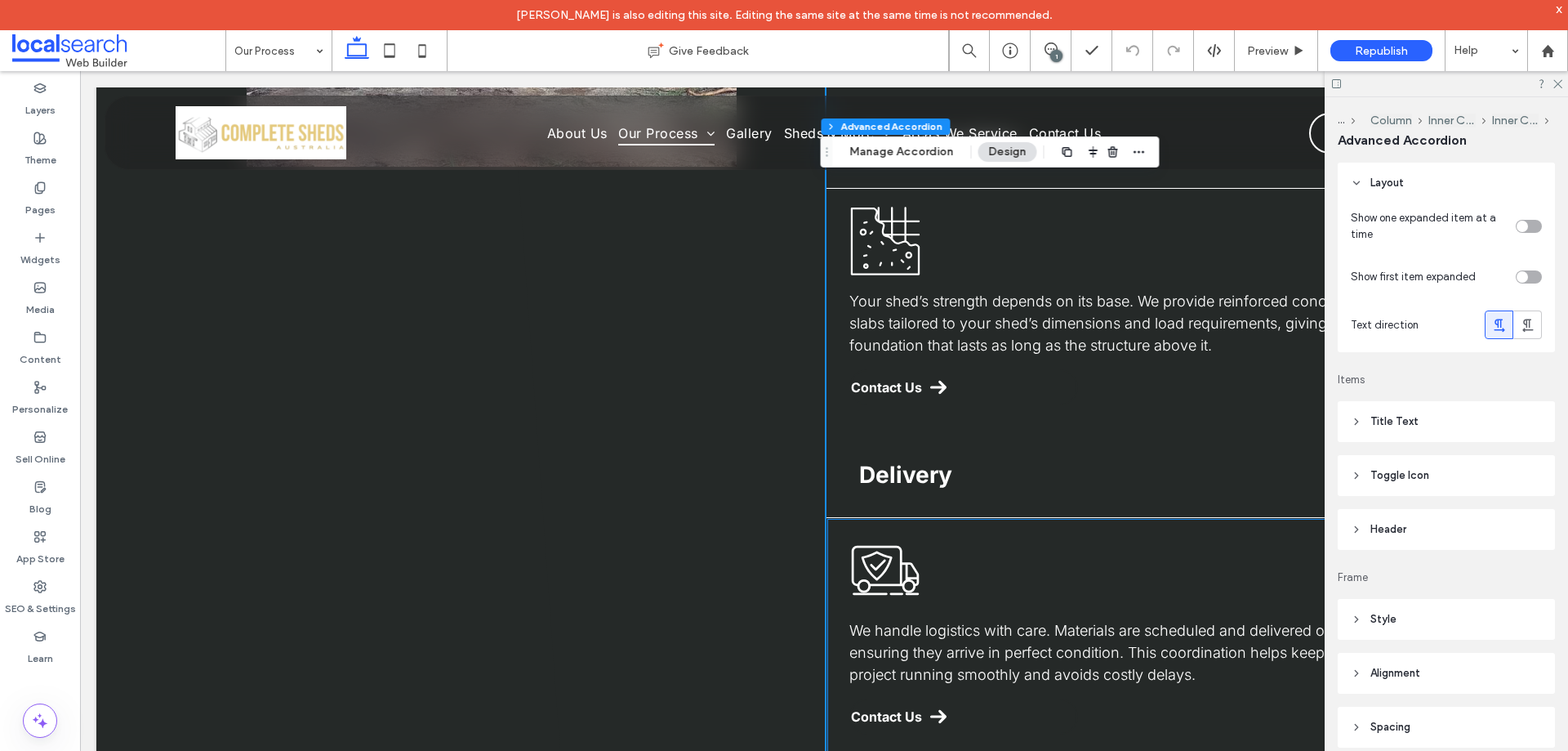
click at [887, 582] on icon "Delivery Icon" at bounding box center [885, 570] width 72 height 72
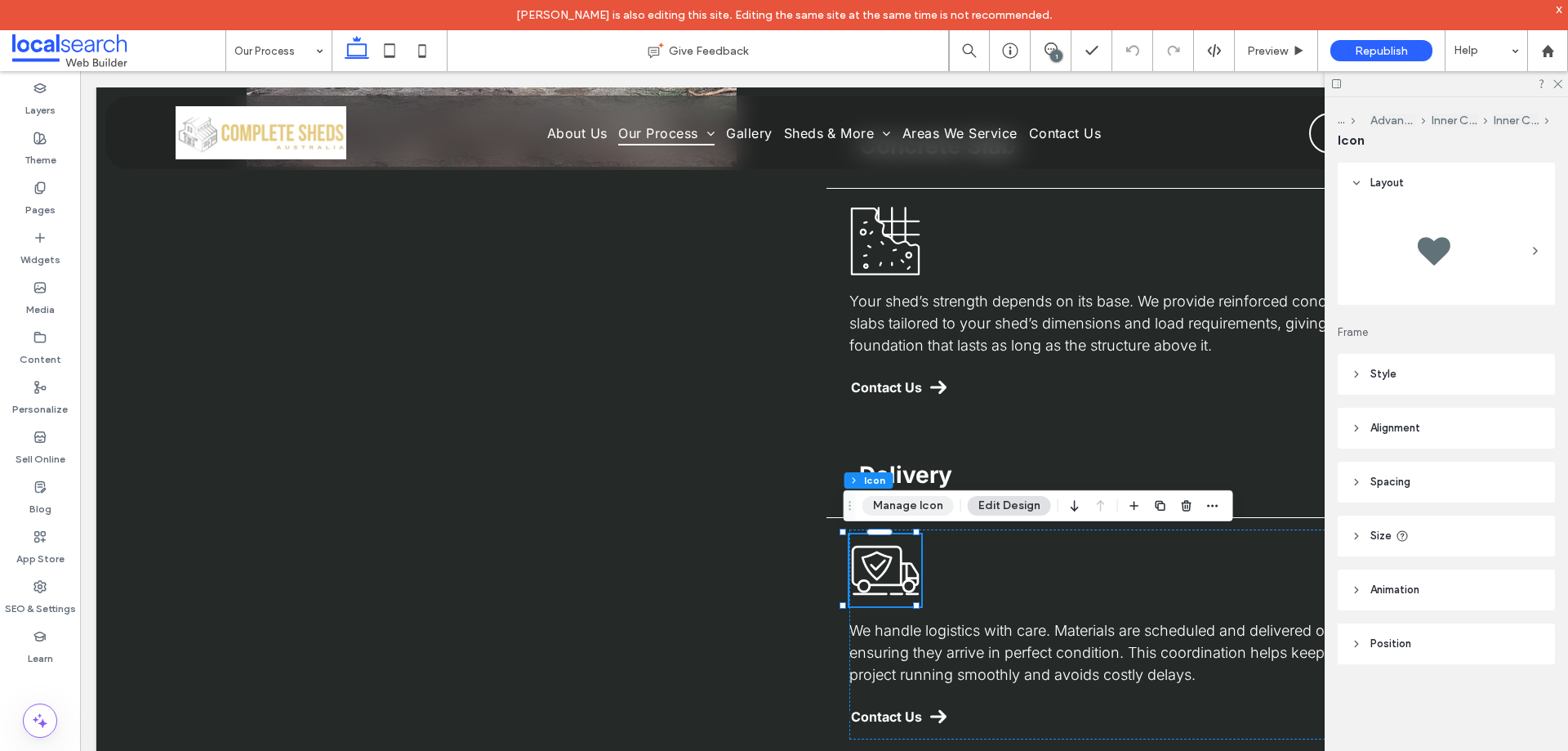
click at [910, 506] on button "Manage Icon" at bounding box center [908, 505] width 91 height 20
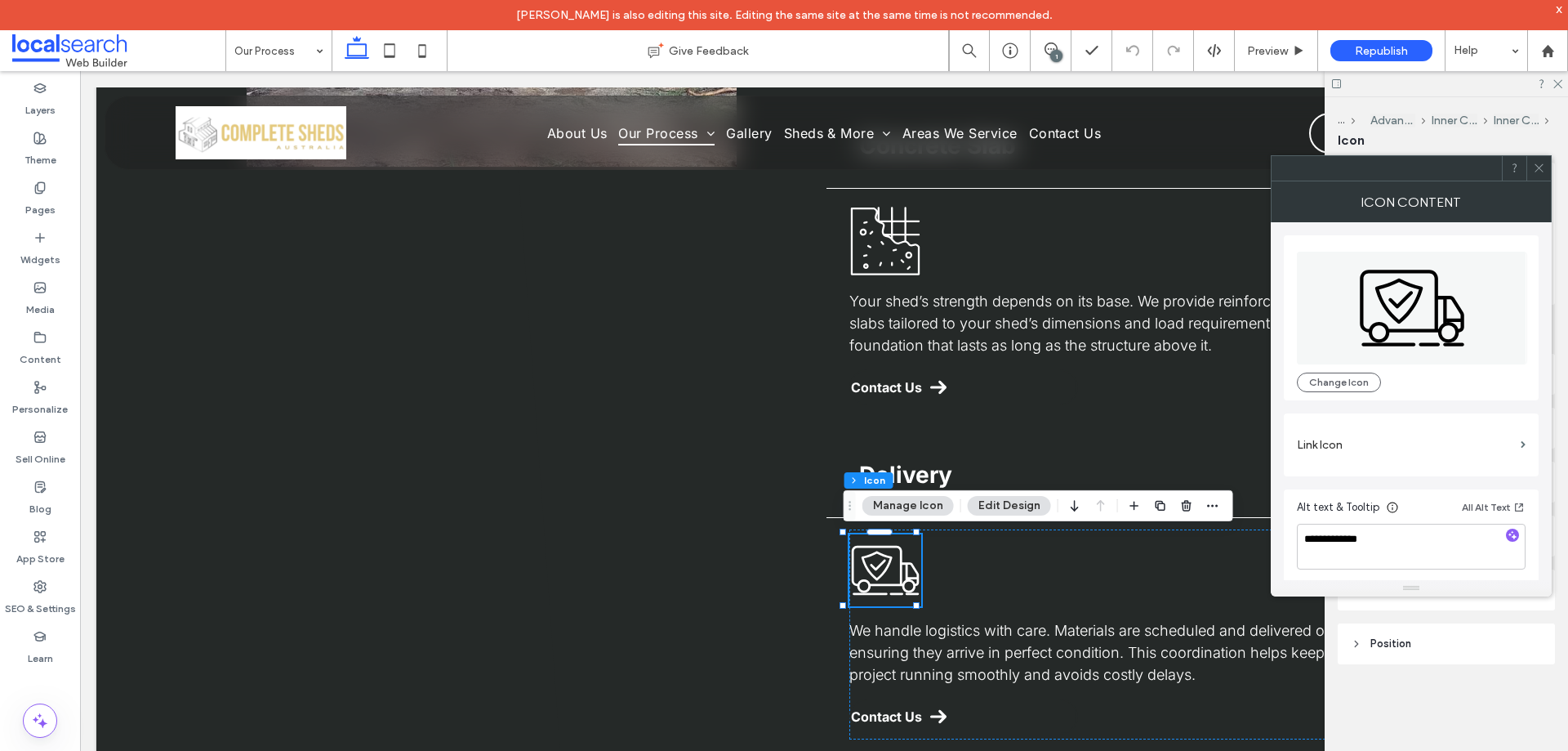
click at [1541, 169] on icon at bounding box center [1539, 167] width 12 height 12
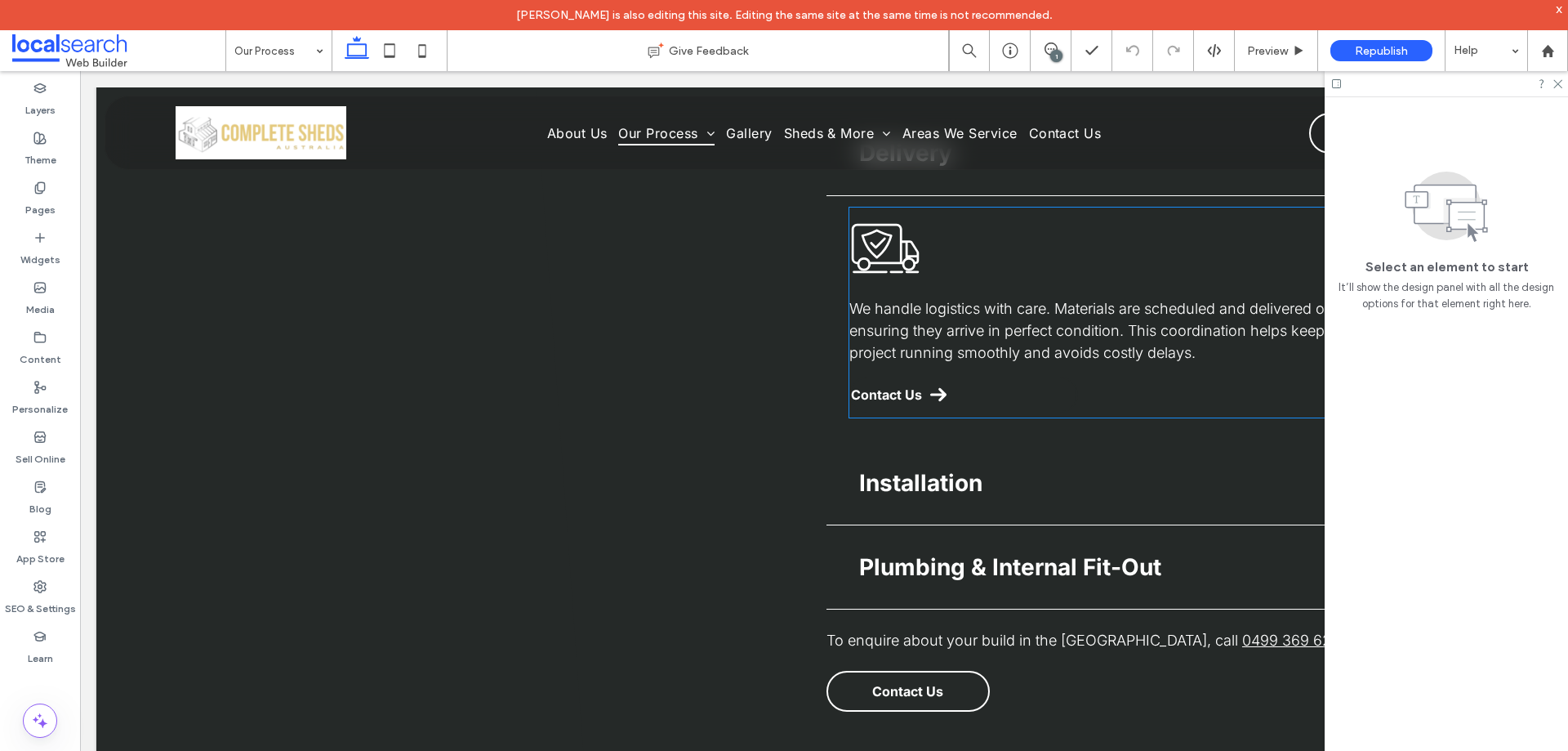
scroll to position [3226, 0]
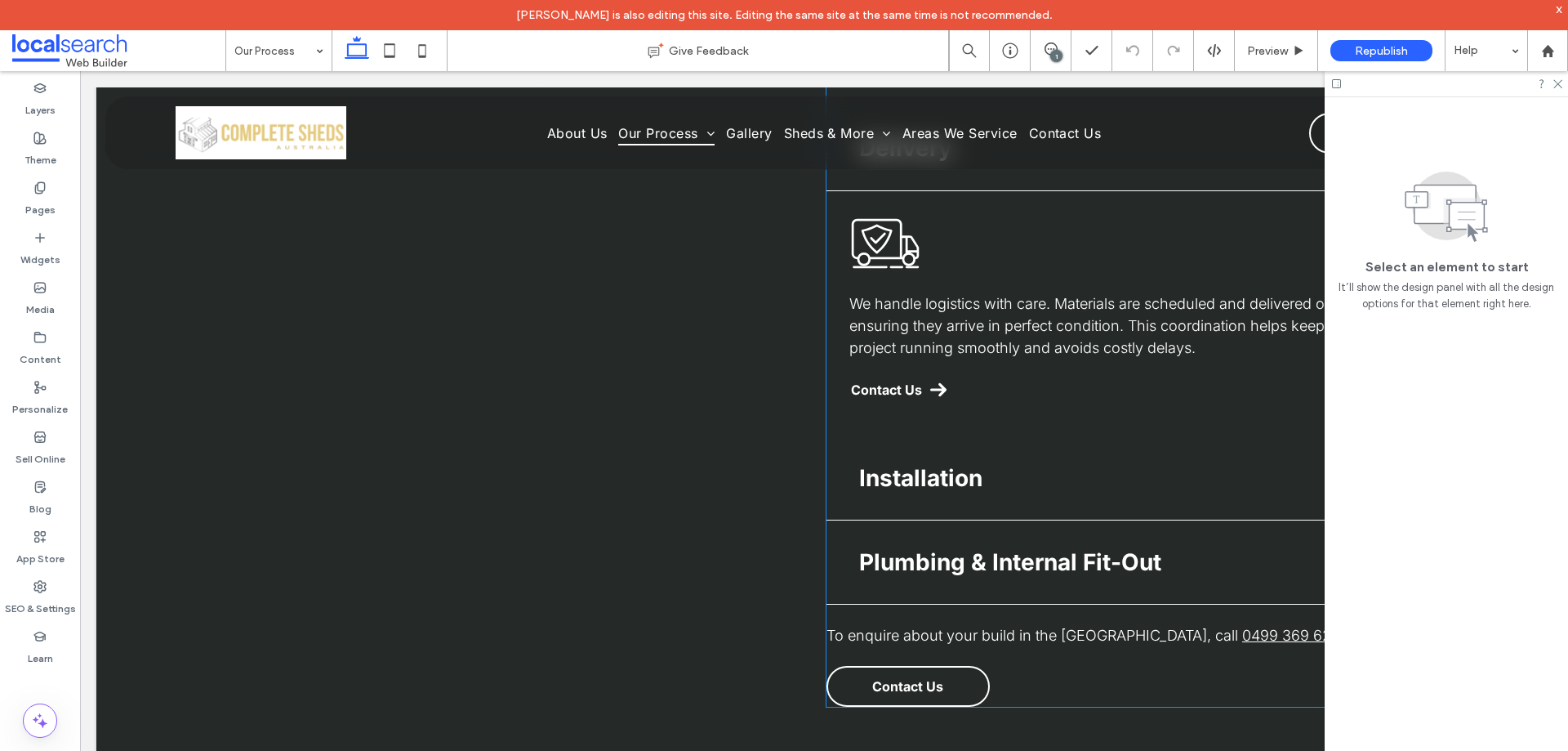
click at [965, 502] on div "Installation" at bounding box center [1116, 477] width 580 height 85
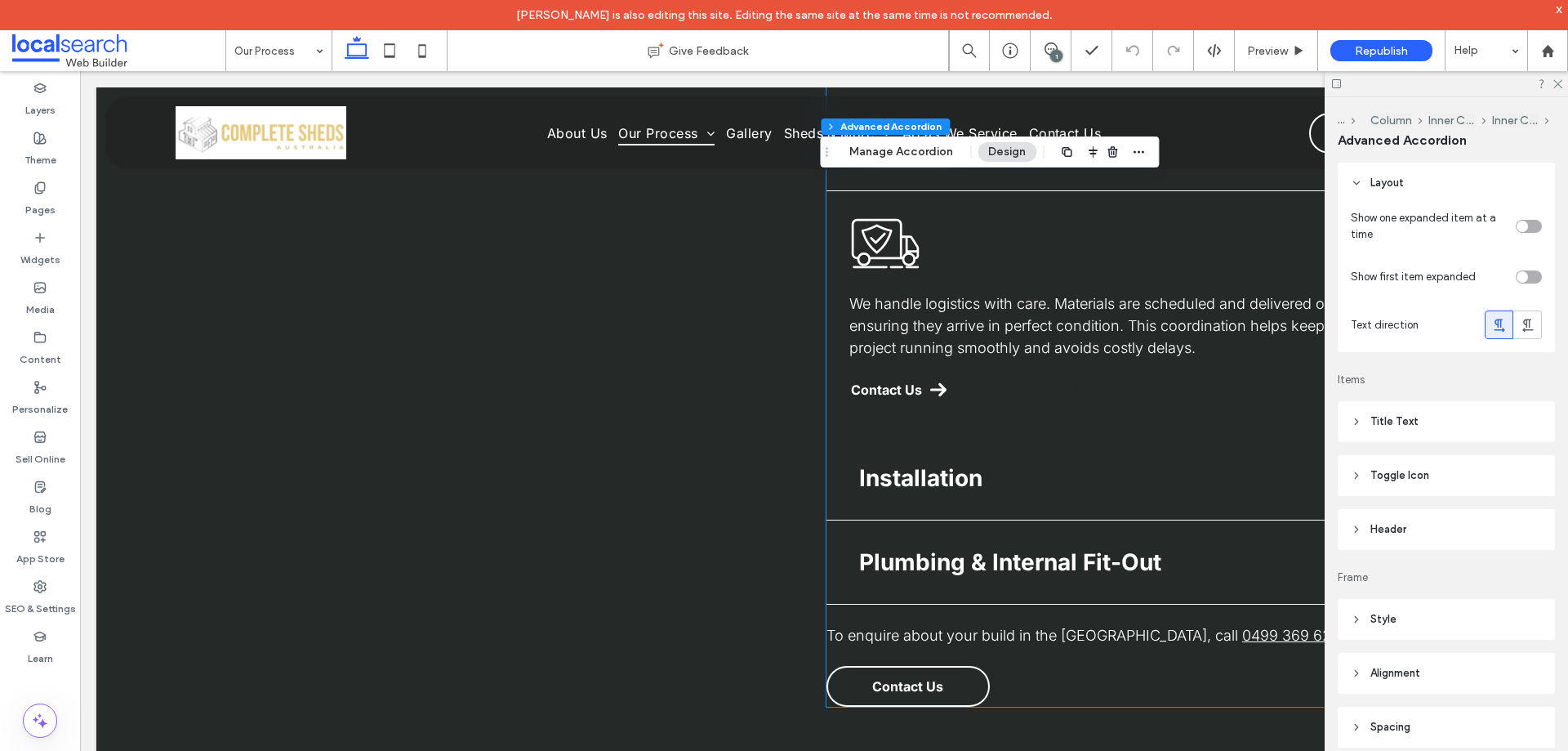
type input "*"
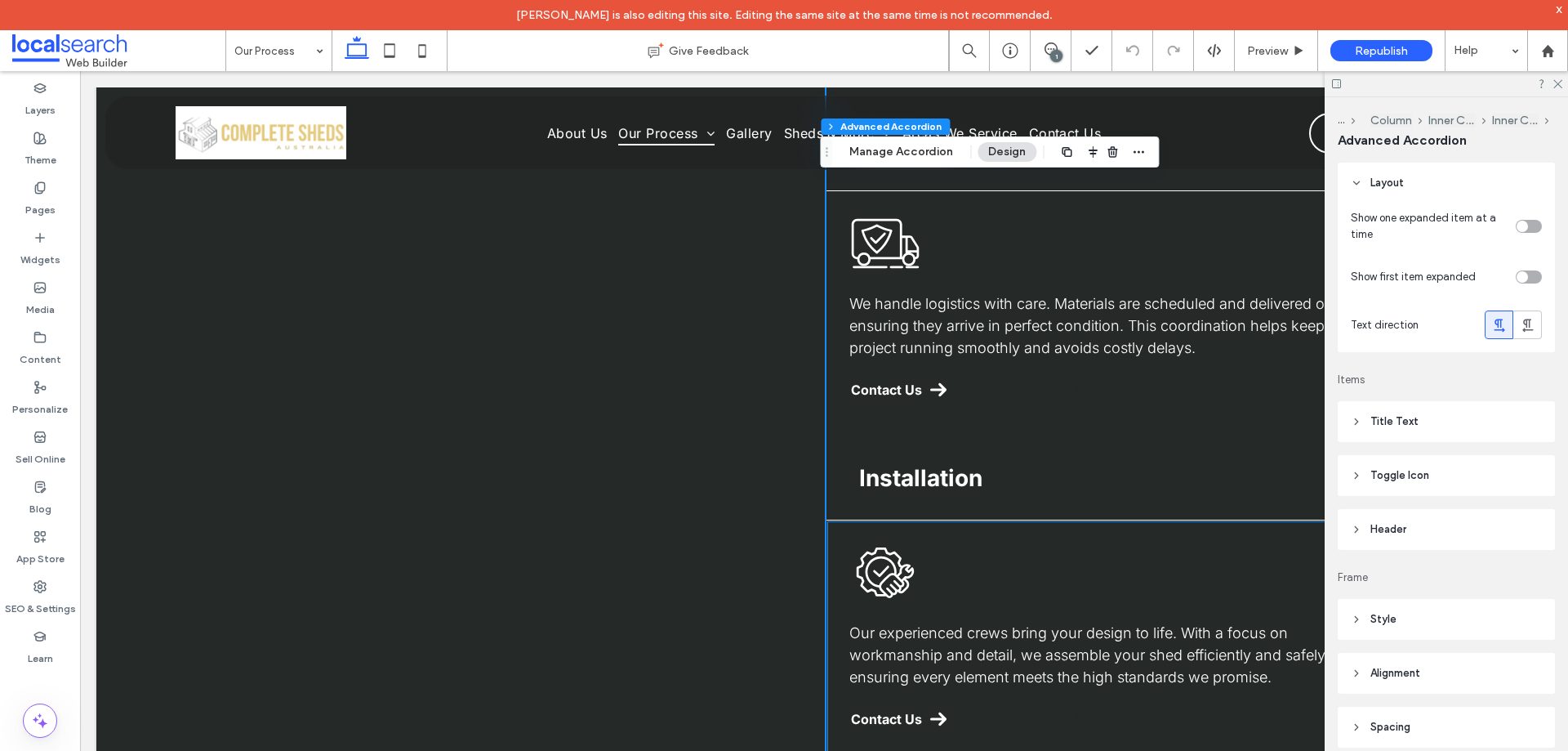
click at [884, 583] on icon "Installation Icon" at bounding box center [885, 572] width 72 height 72
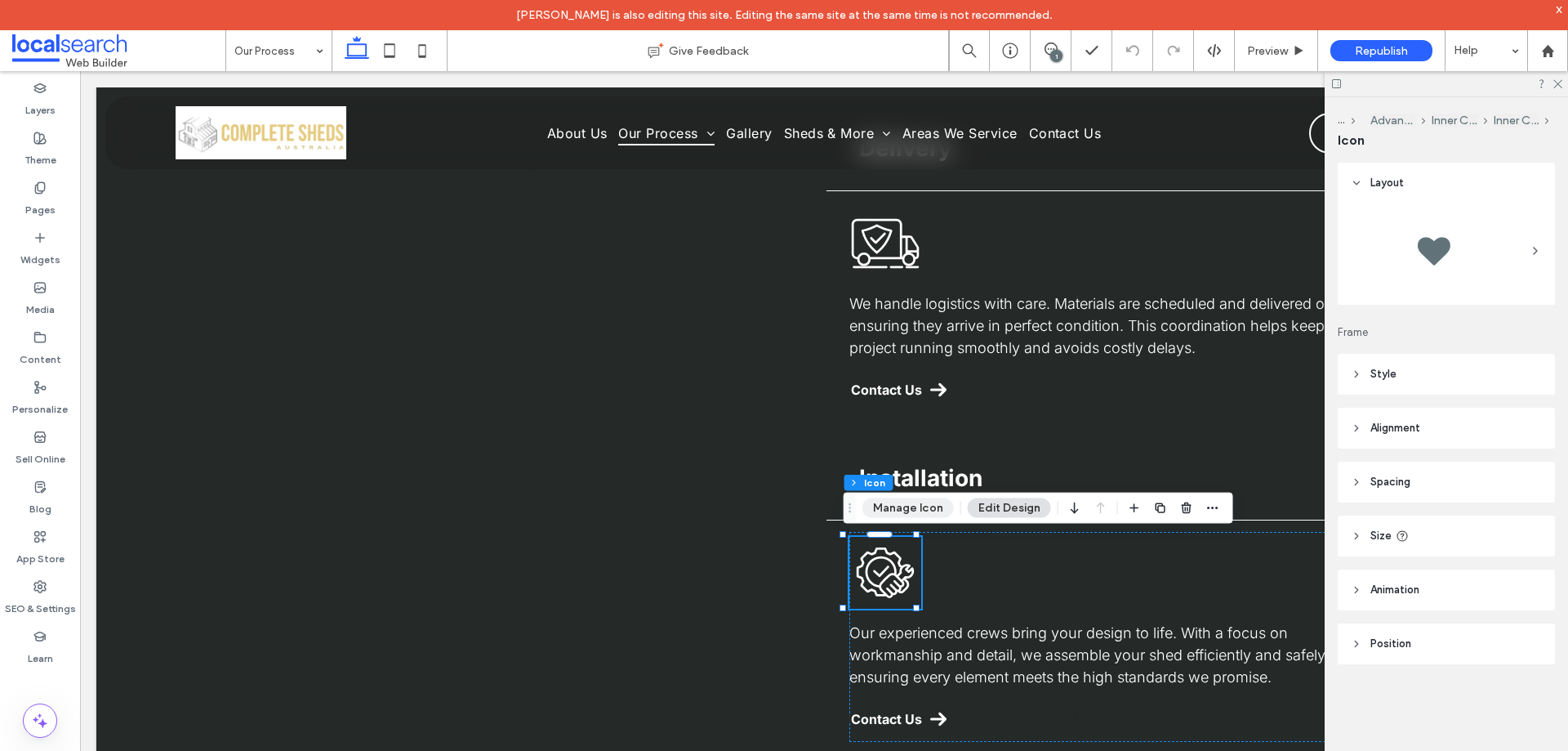
click at [917, 504] on button "Manage Icon" at bounding box center [908, 507] width 91 height 20
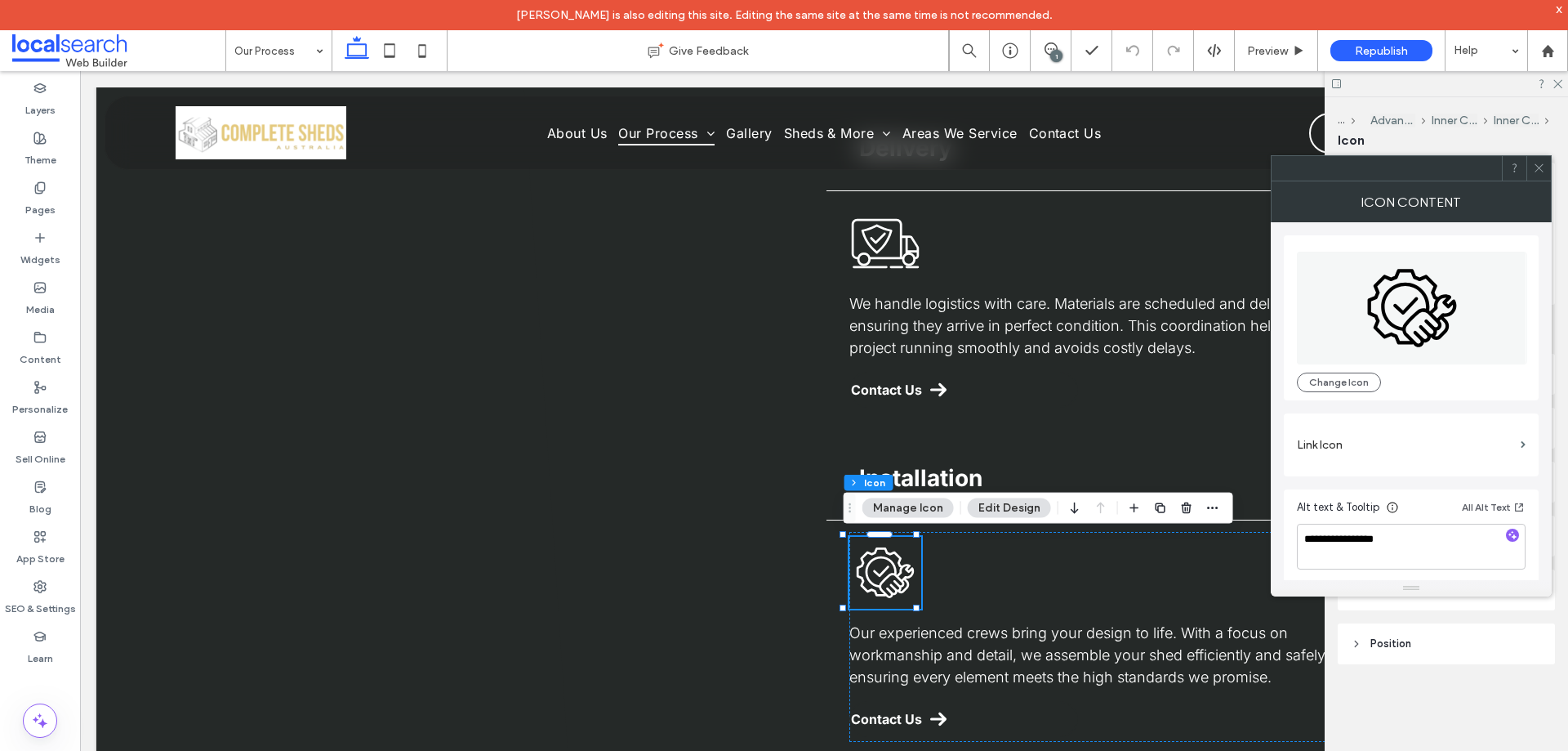
click at [1544, 171] on icon at bounding box center [1539, 167] width 12 height 12
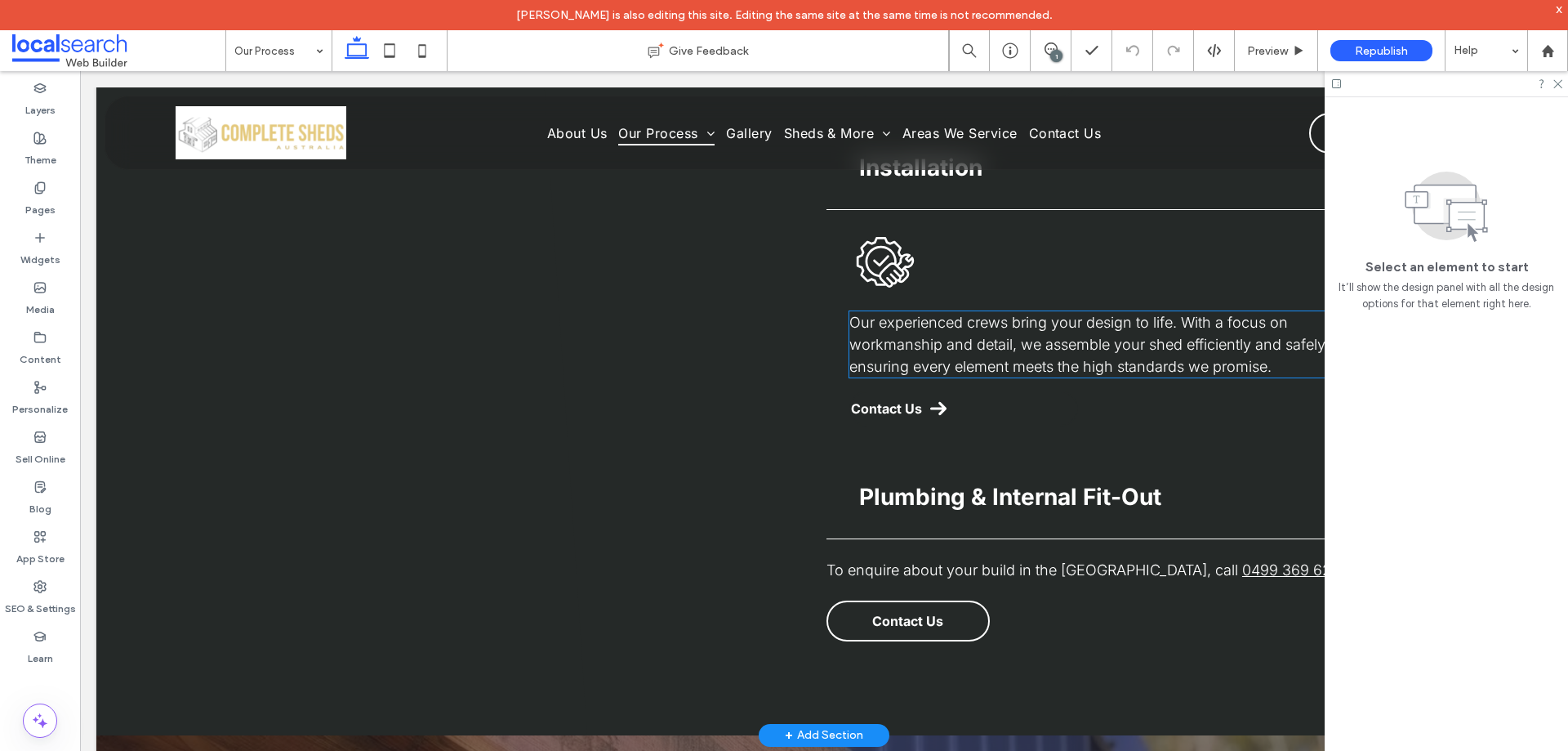
scroll to position [3552, 0]
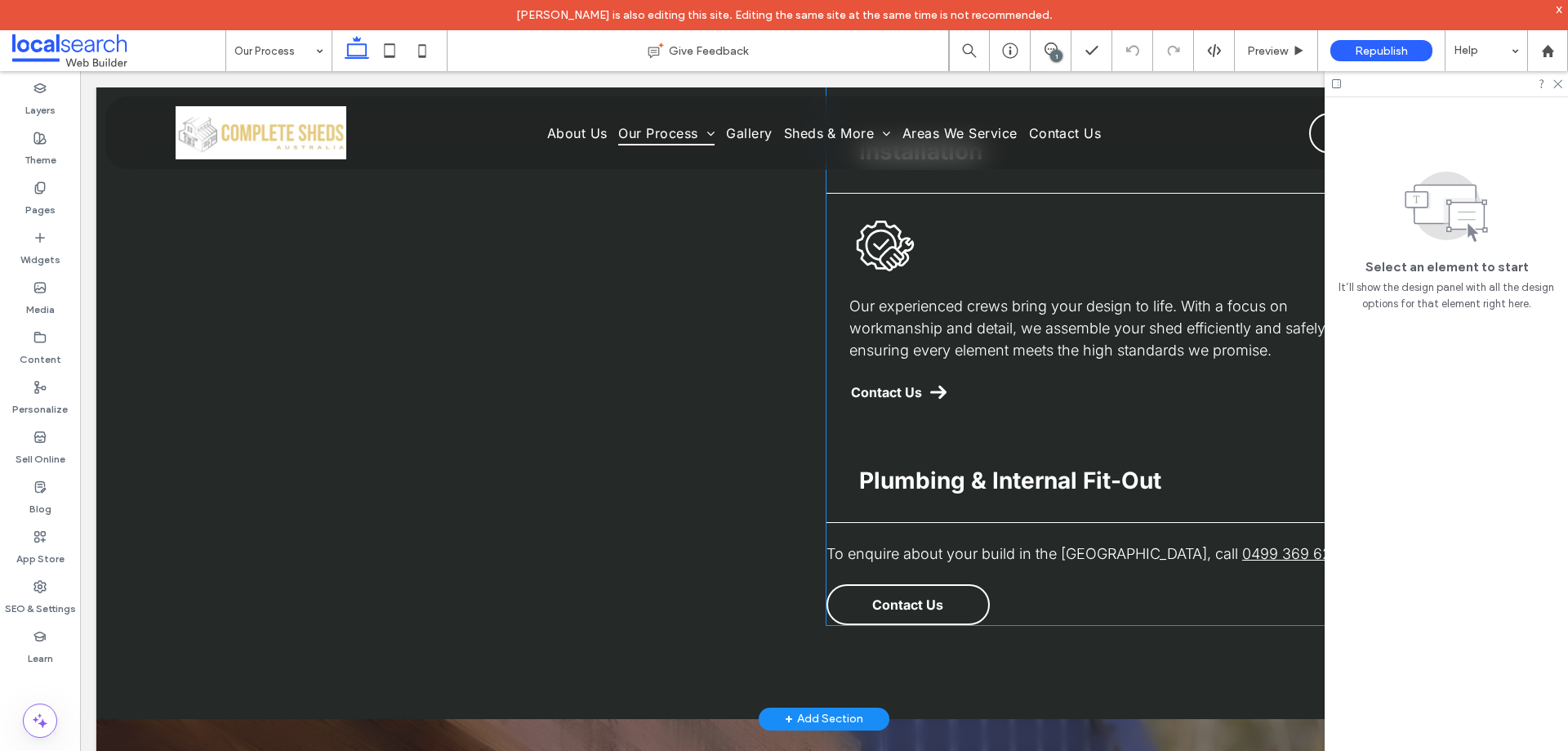
click at [987, 494] on div "Plumbing & Internal Fit-Out" at bounding box center [1116, 480] width 580 height 85
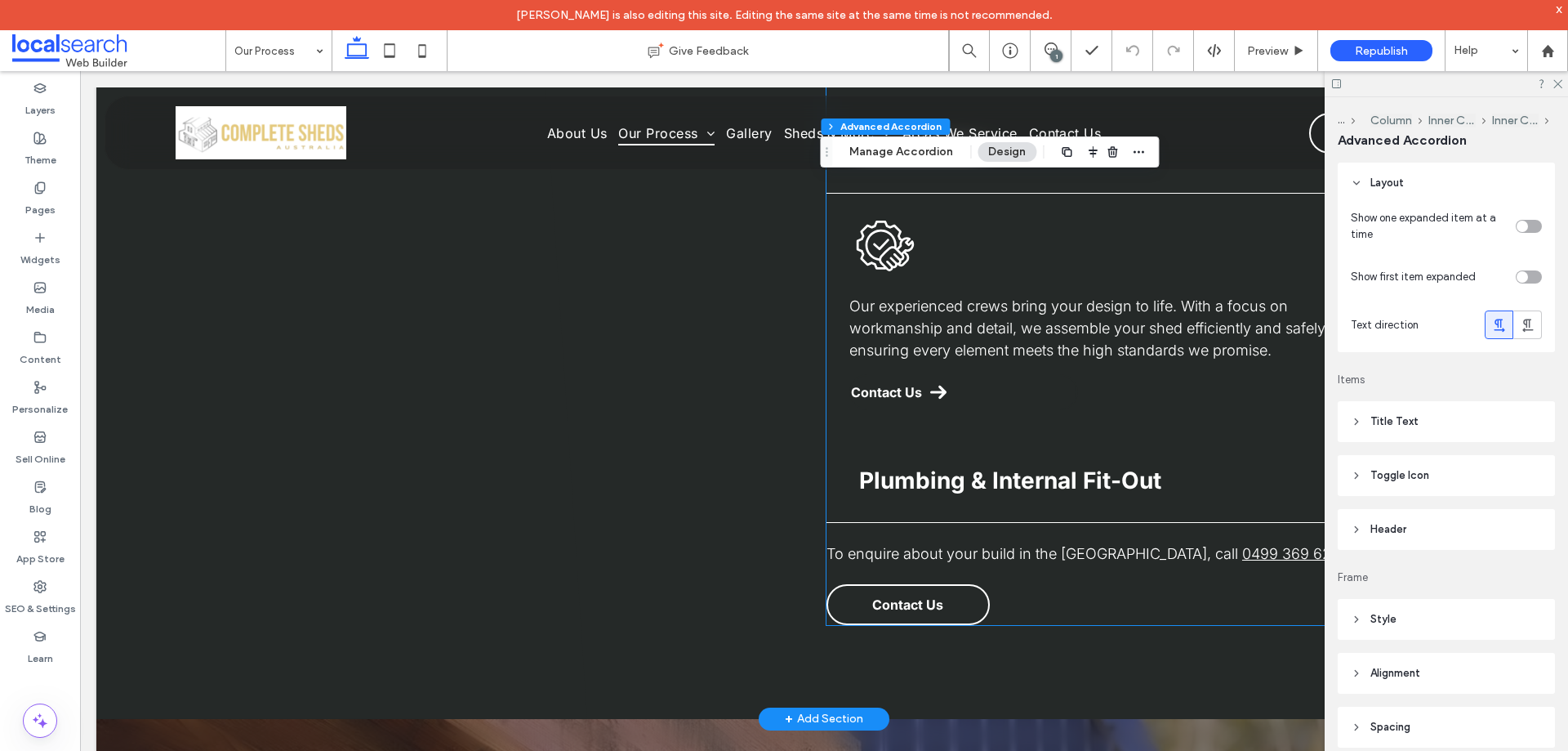
type input "*"
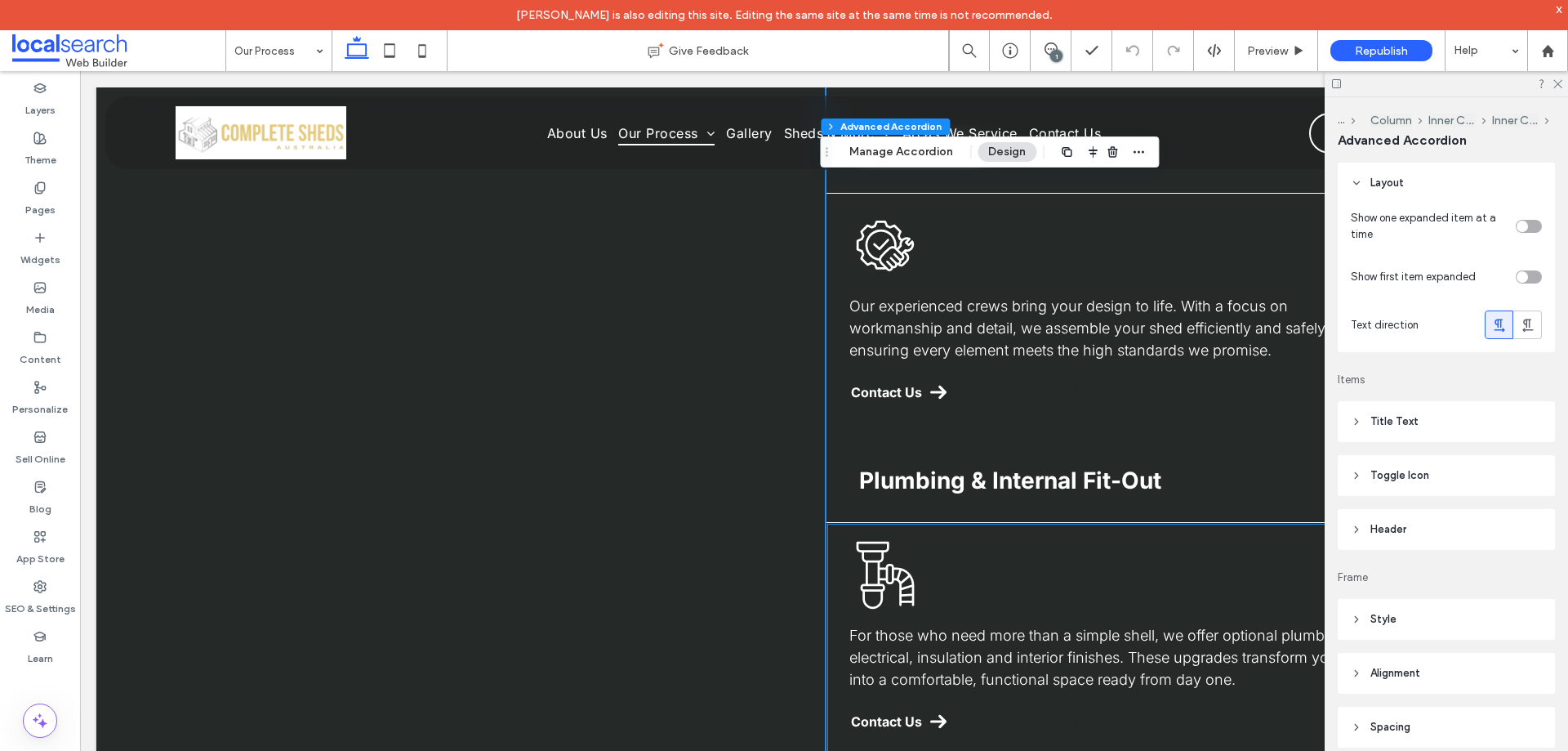
click at [900, 586] on icon at bounding box center [886, 575] width 58 height 68
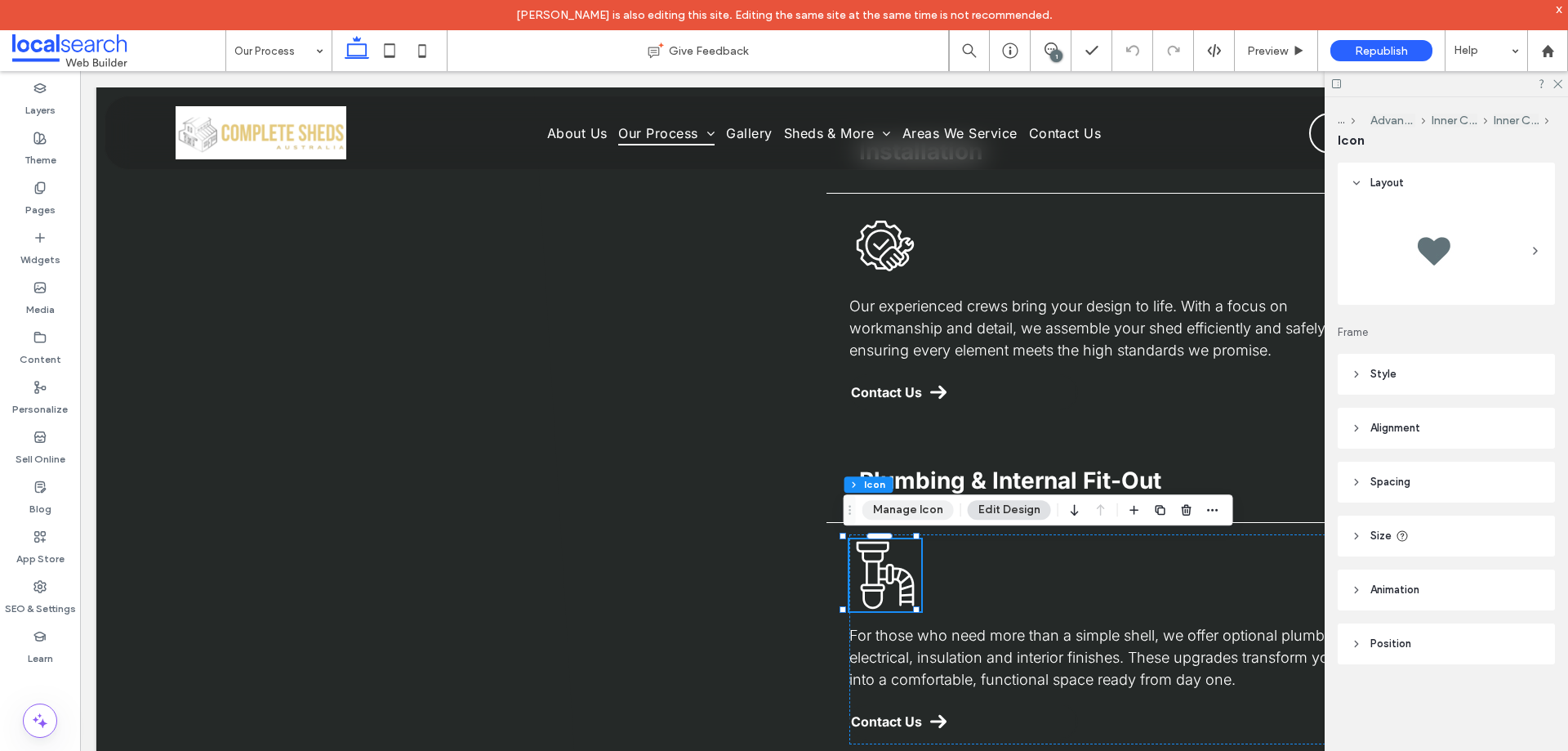
click at [916, 503] on button "Manage Icon" at bounding box center [908, 509] width 91 height 20
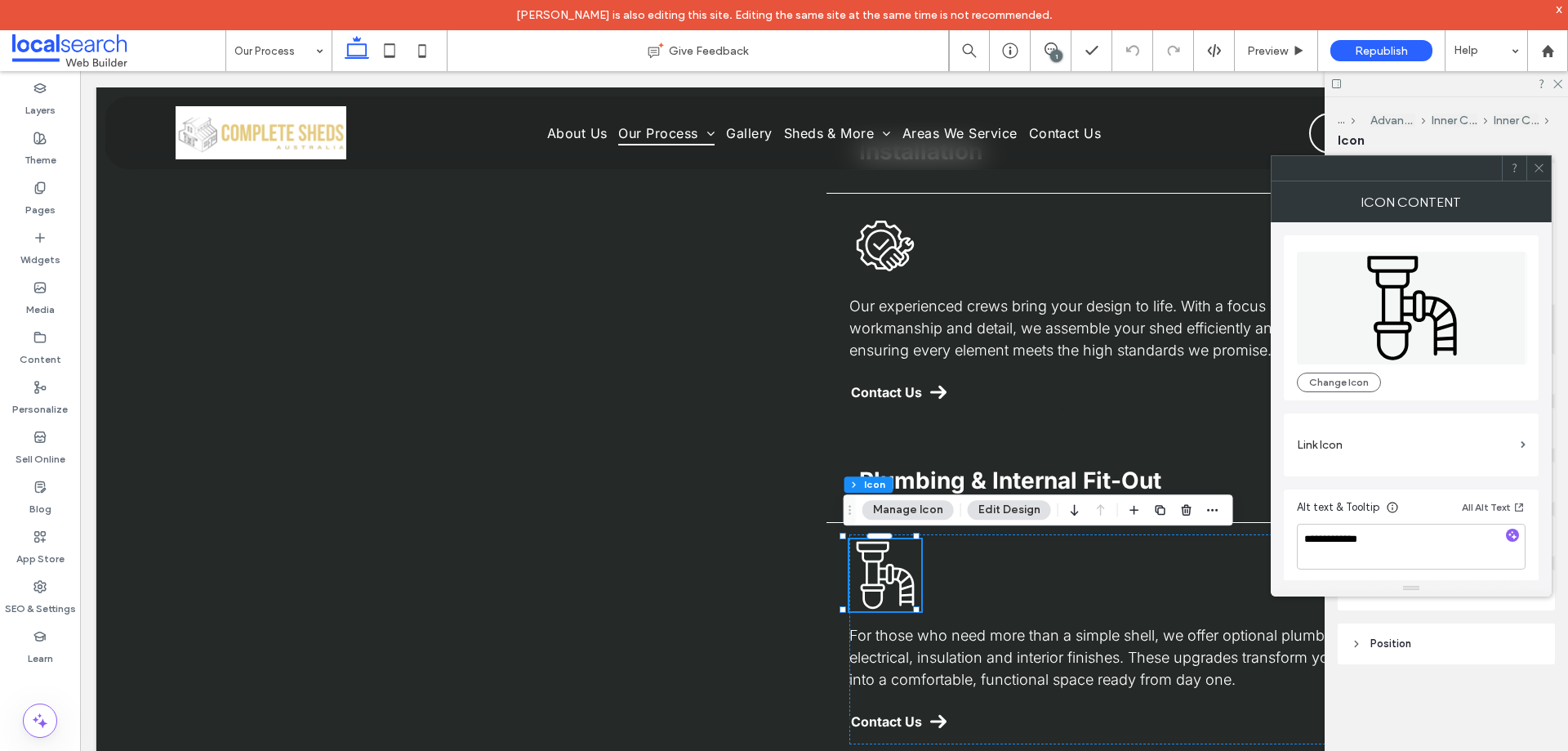
click at [1539, 169] on icon at bounding box center [1539, 167] width 12 height 12
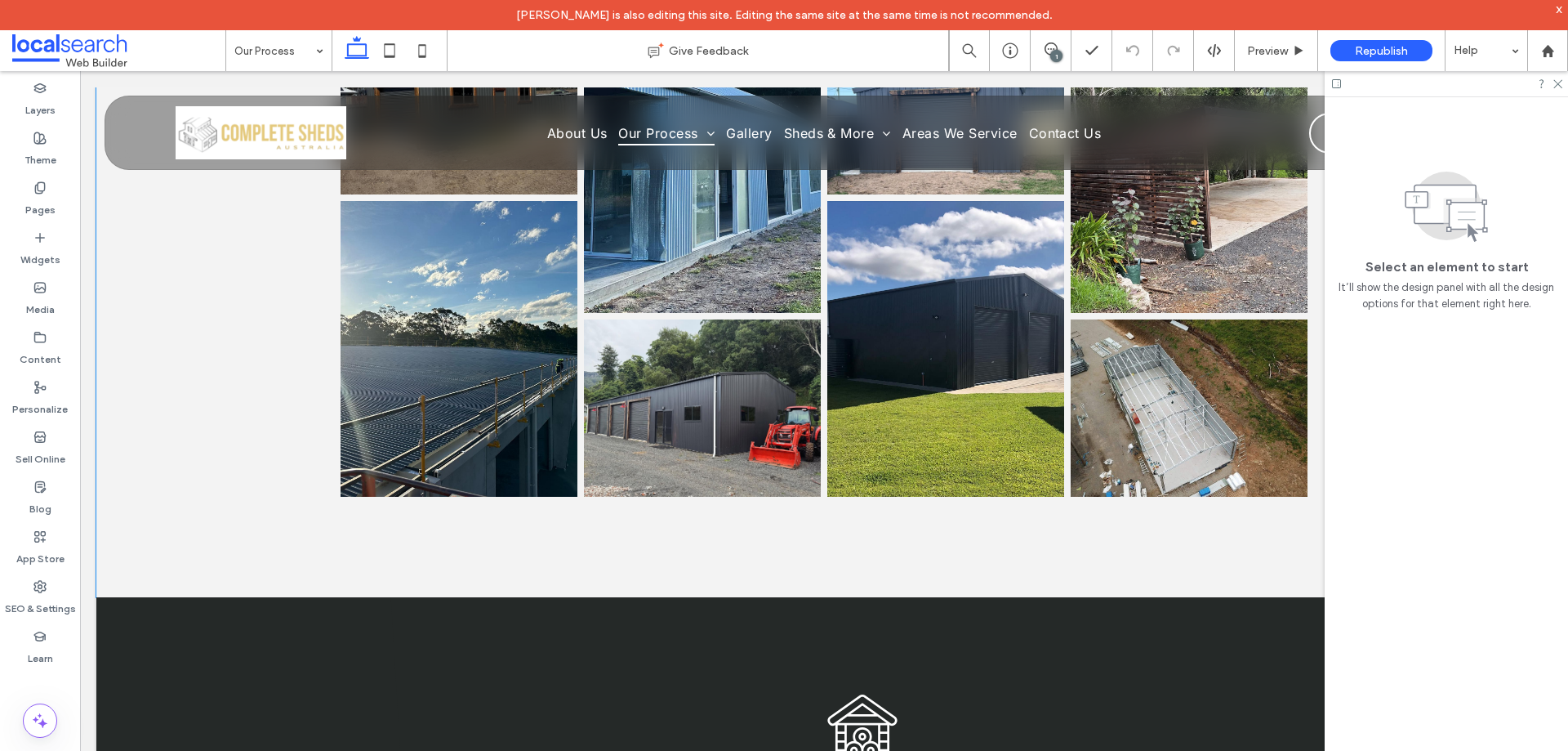
scroll to position [0, 0]
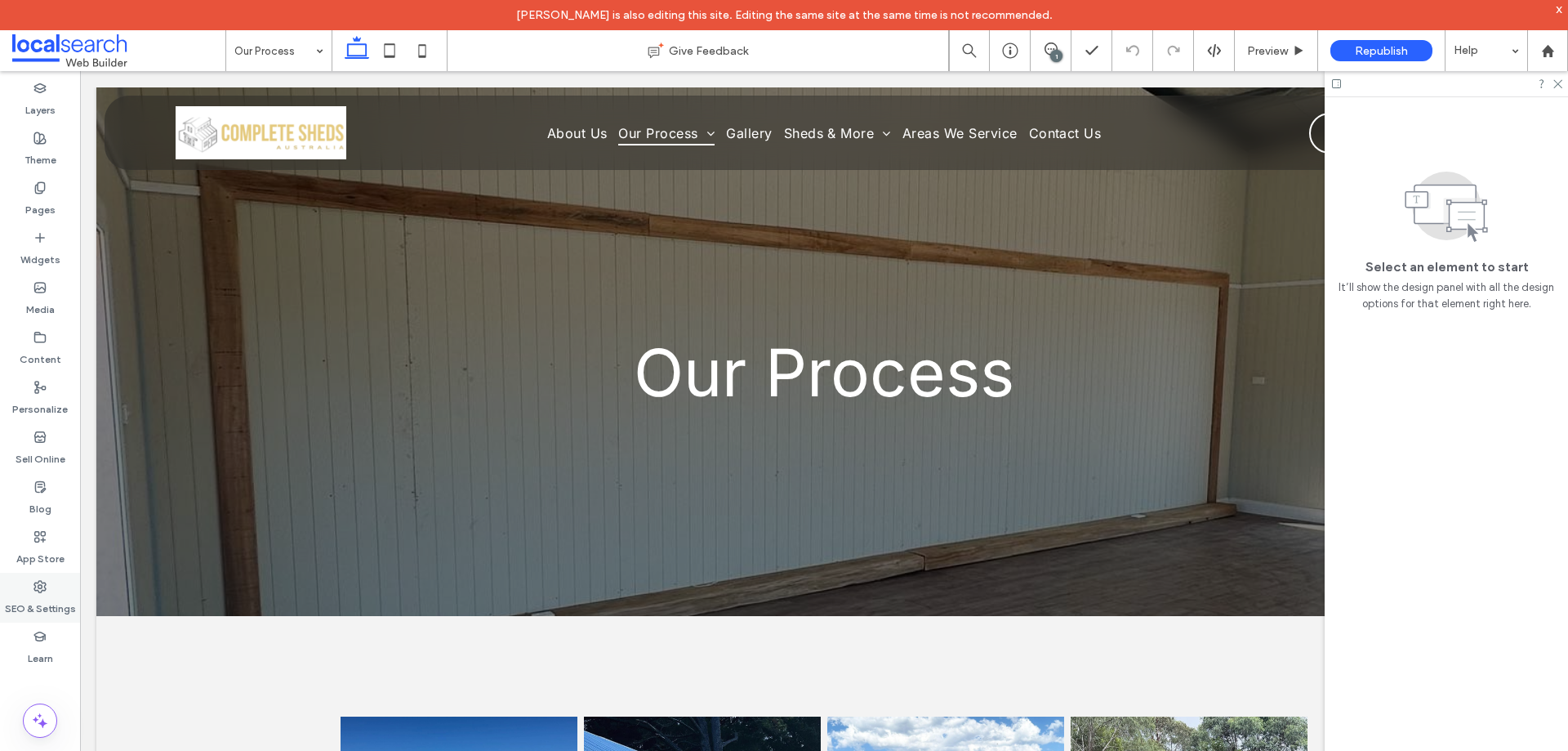
click at [33, 576] on div "SEO & Settings" at bounding box center [40, 598] width 80 height 50
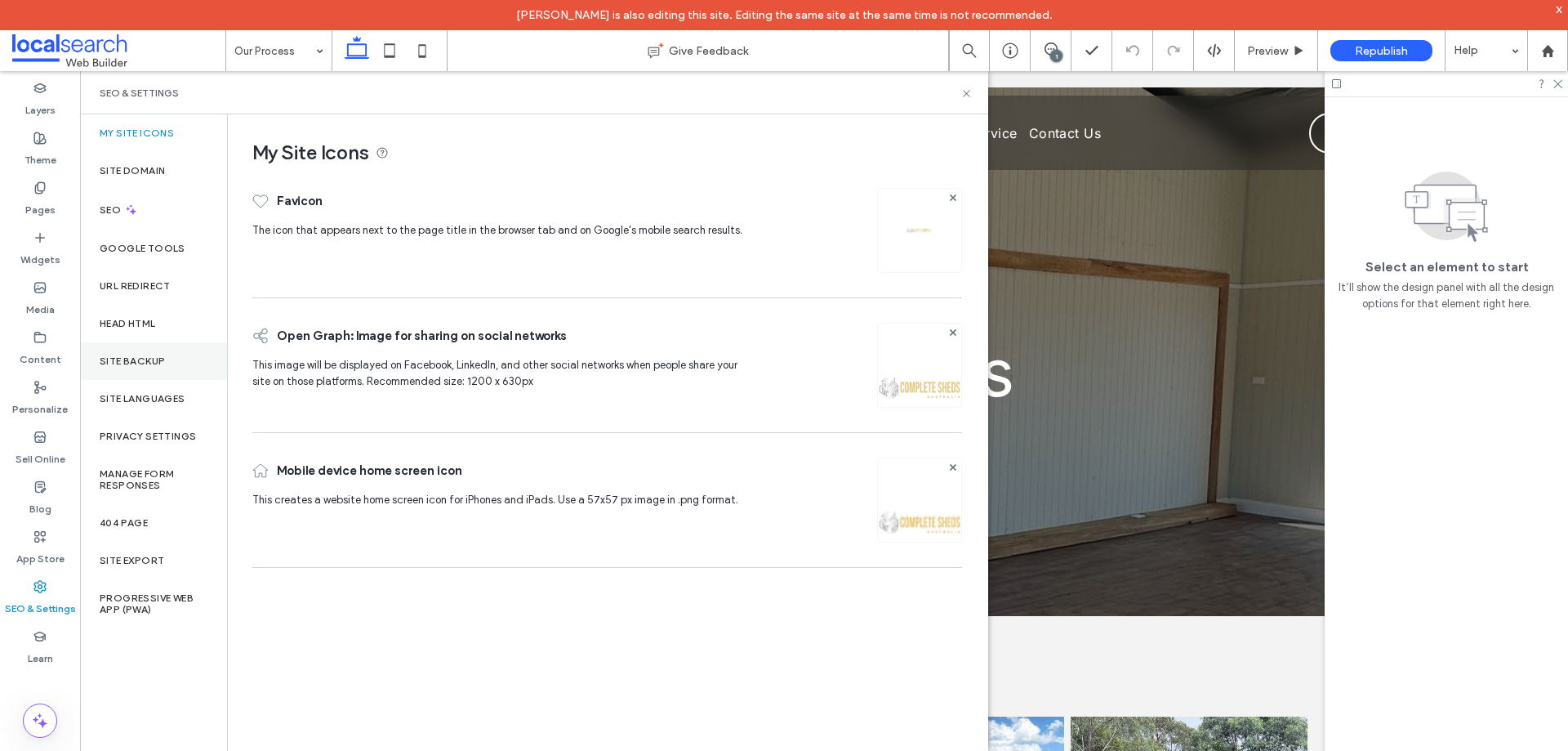
click at [162, 349] on div "Site Backup" at bounding box center [153, 361] width 147 height 37
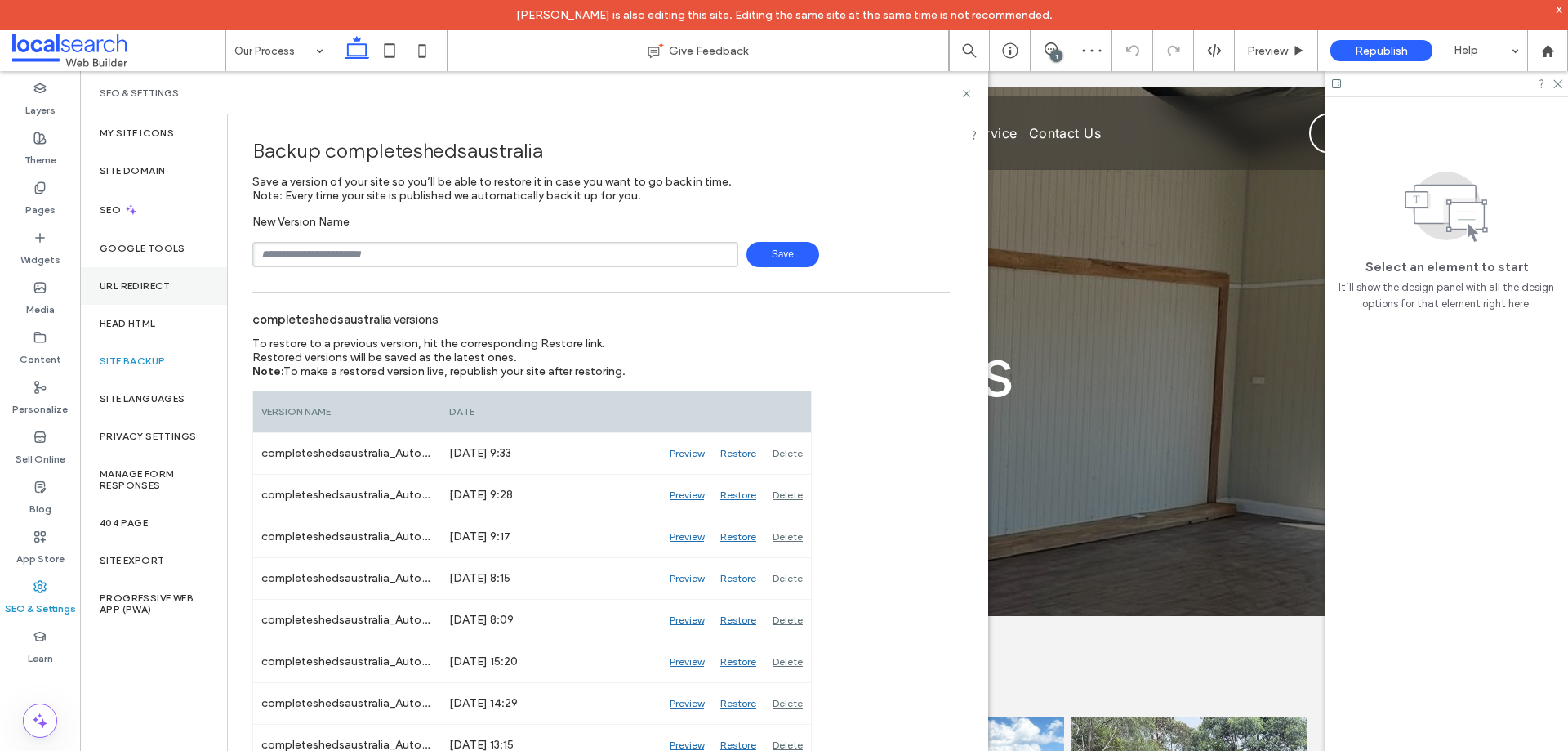
click at [158, 286] on label "URL Redirect" at bounding box center [135, 285] width 71 height 11
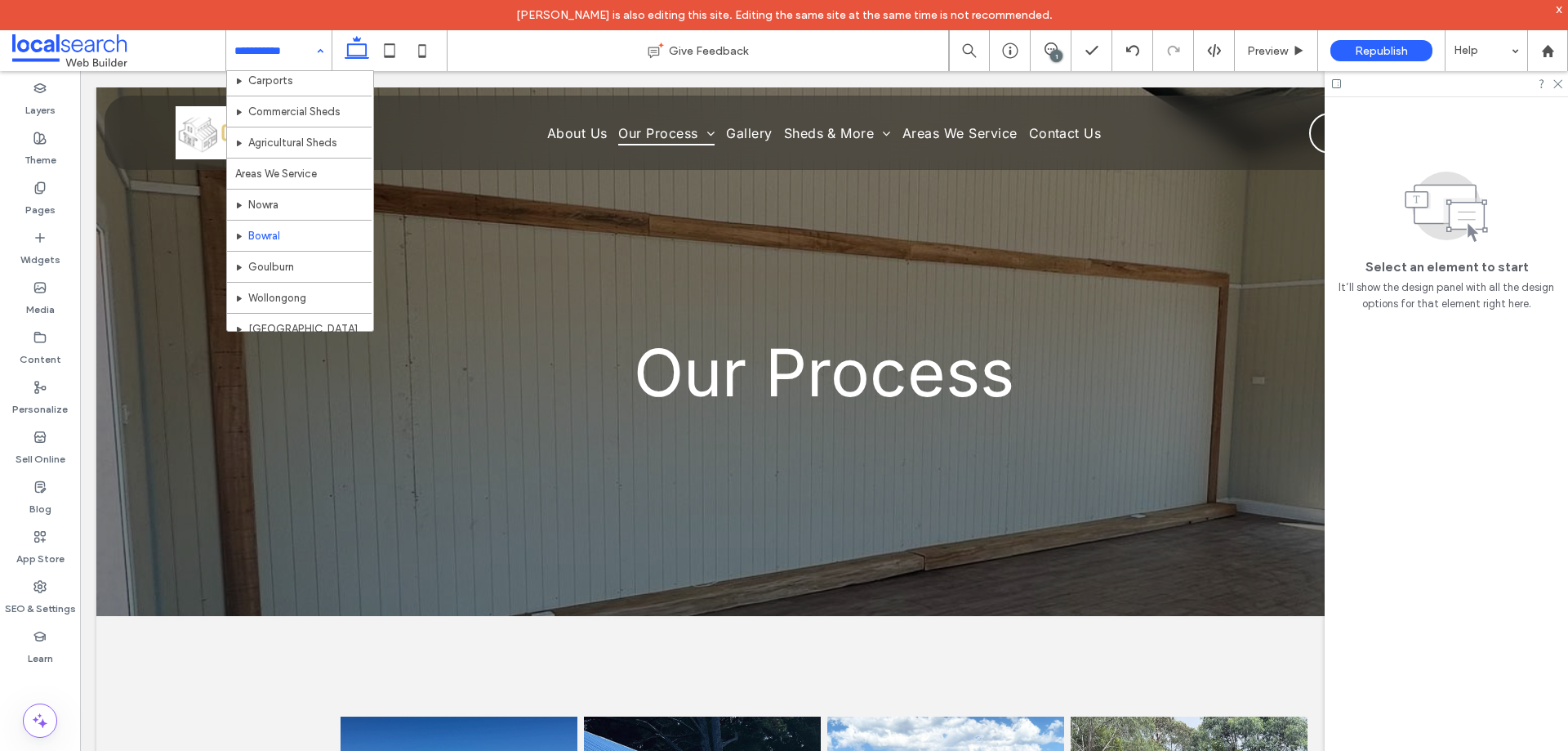
scroll to position [164, 0]
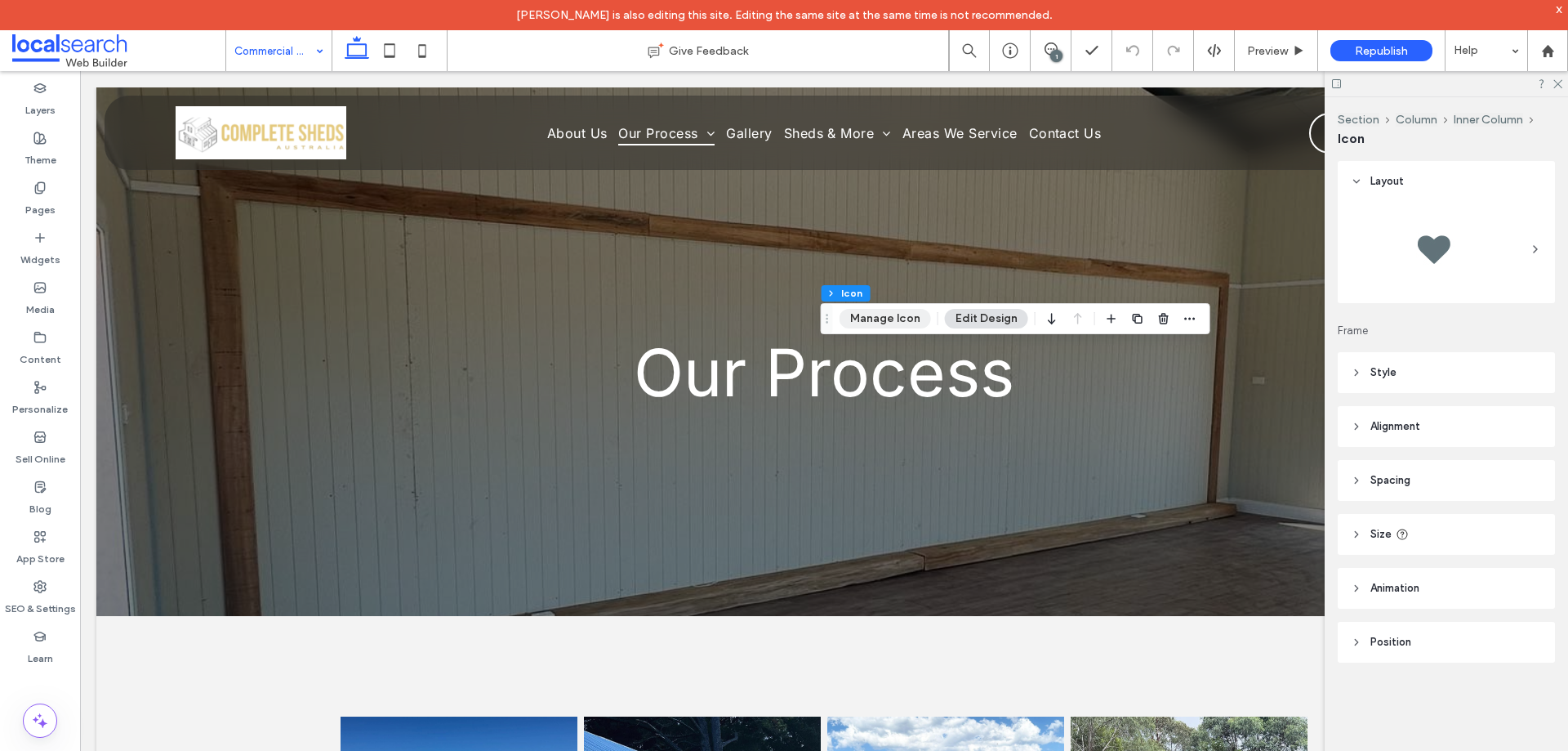
click at [875, 313] on button "Manage Icon" at bounding box center [885, 318] width 91 height 20
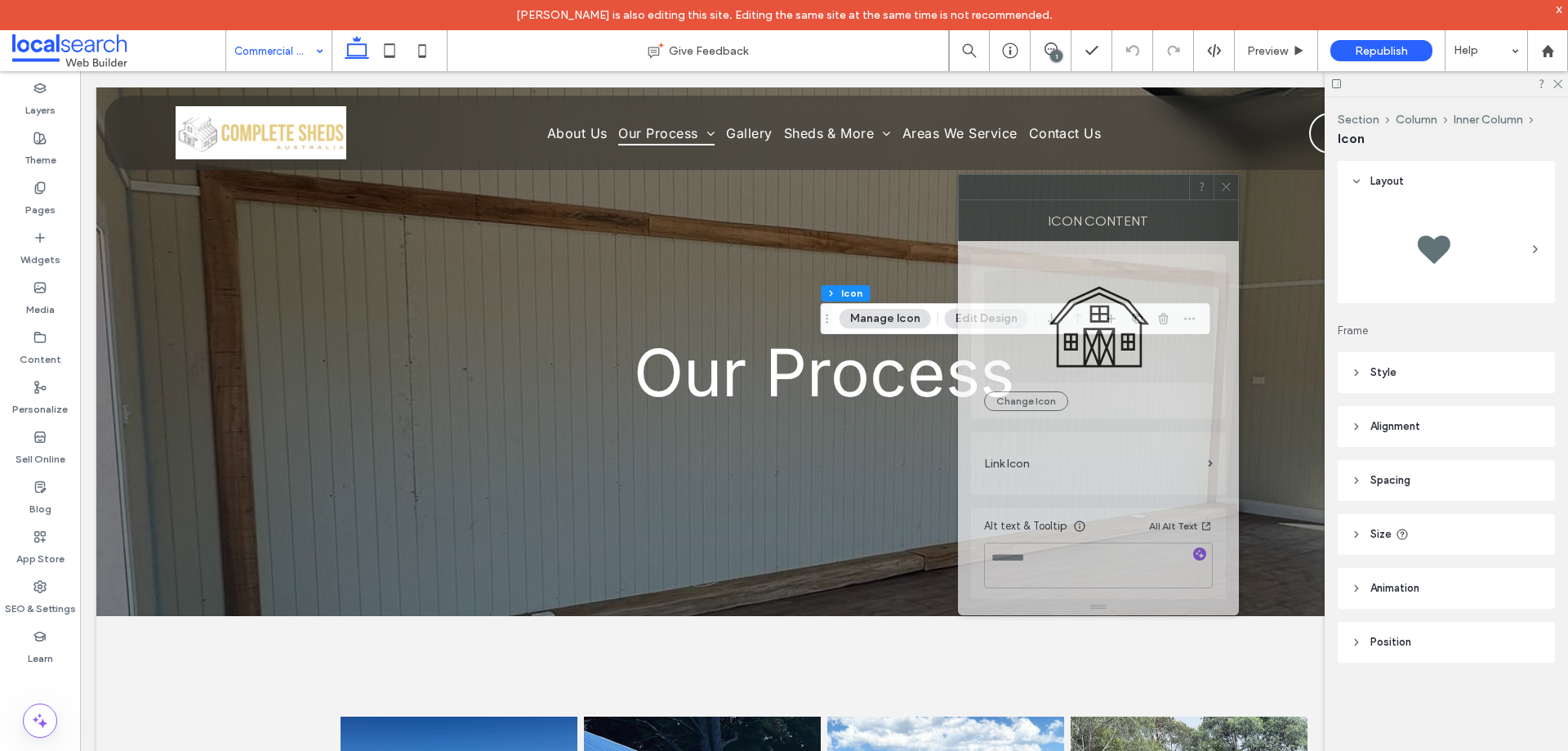
drag, startPoint x: 1411, startPoint y: 182, endPoint x: 1102, endPoint y: 204, distance: 309.8
click at [1102, 204] on div "Icon Content" at bounding box center [1099, 220] width 281 height 41
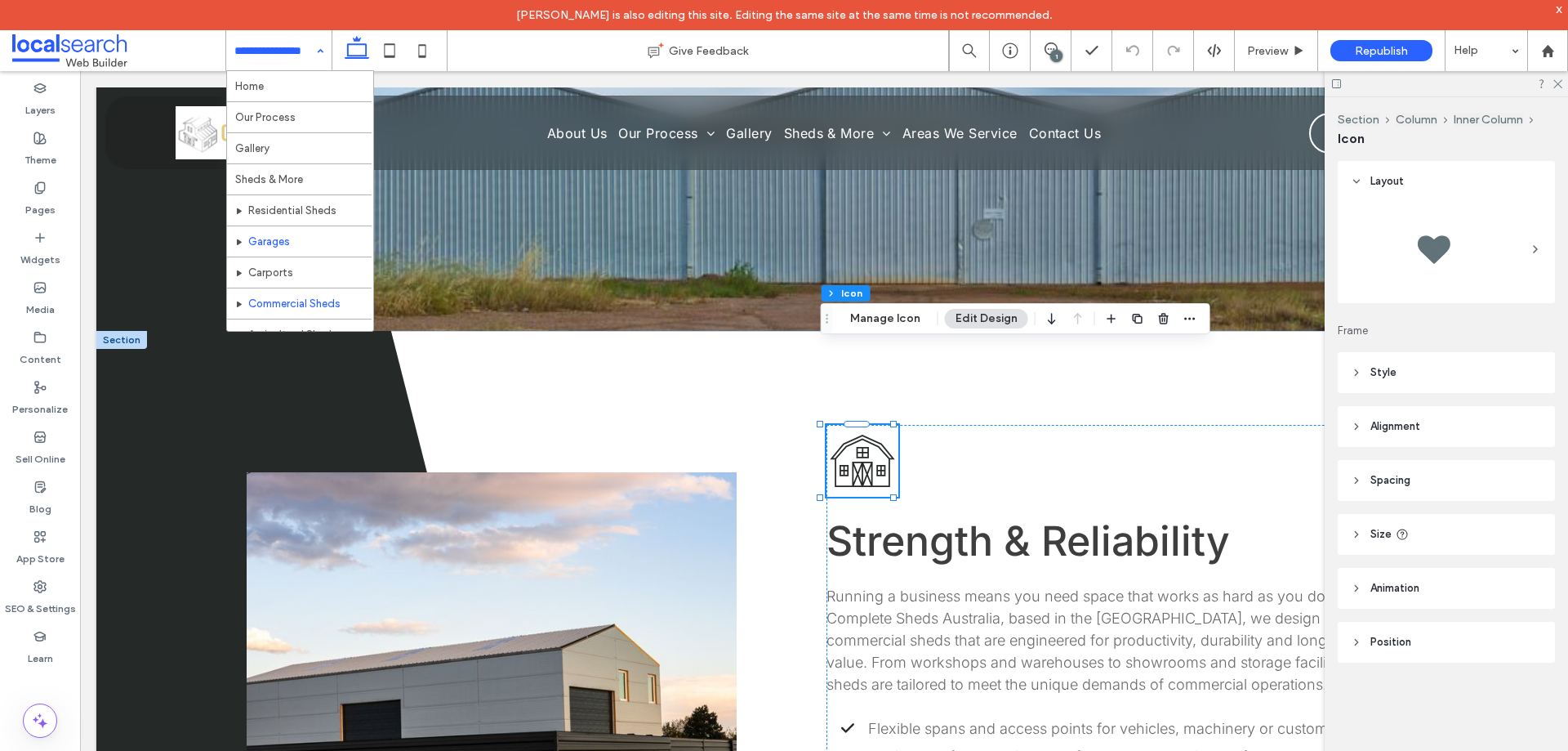
scroll to position [164, 0]
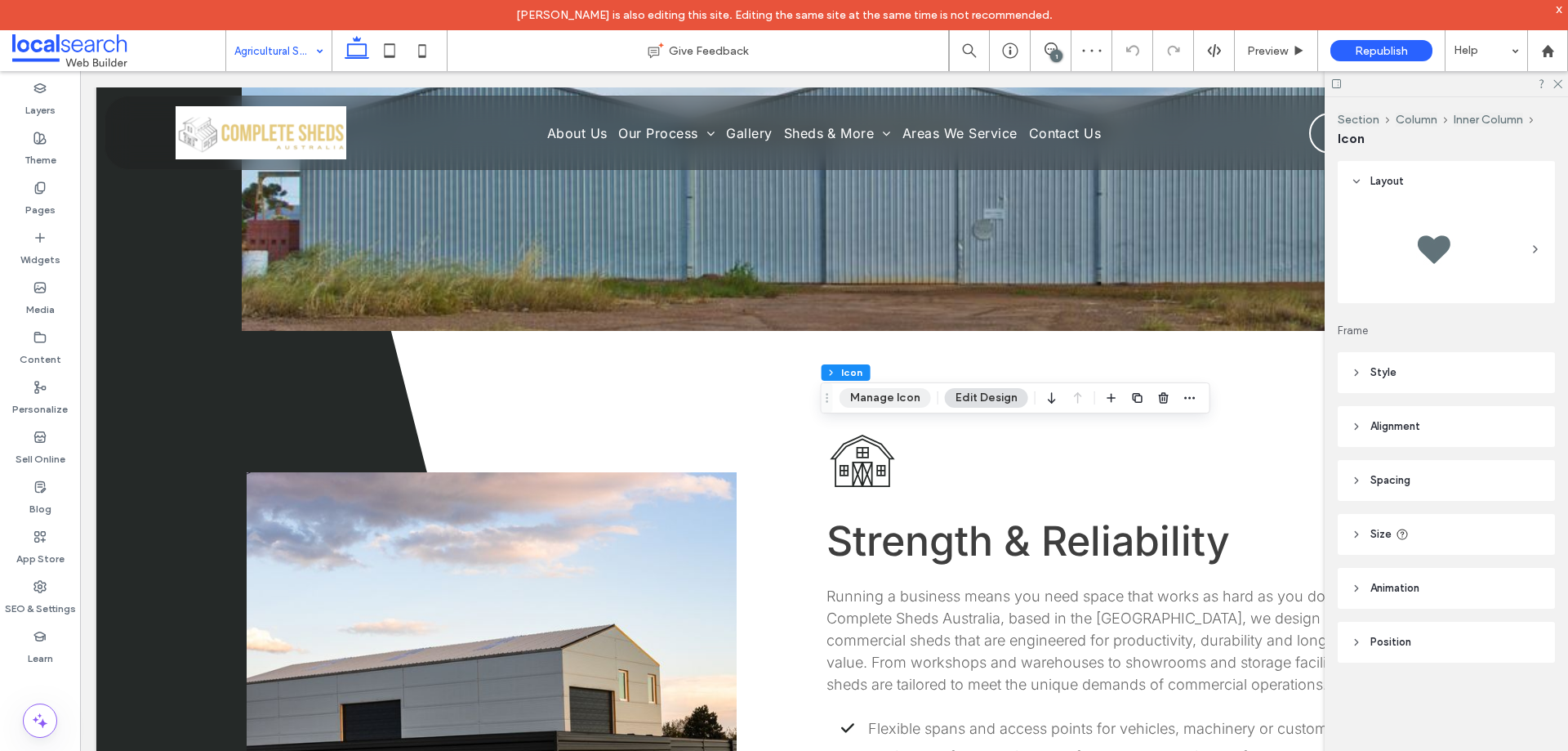
click at [879, 397] on button "Manage Icon" at bounding box center [885, 397] width 91 height 20
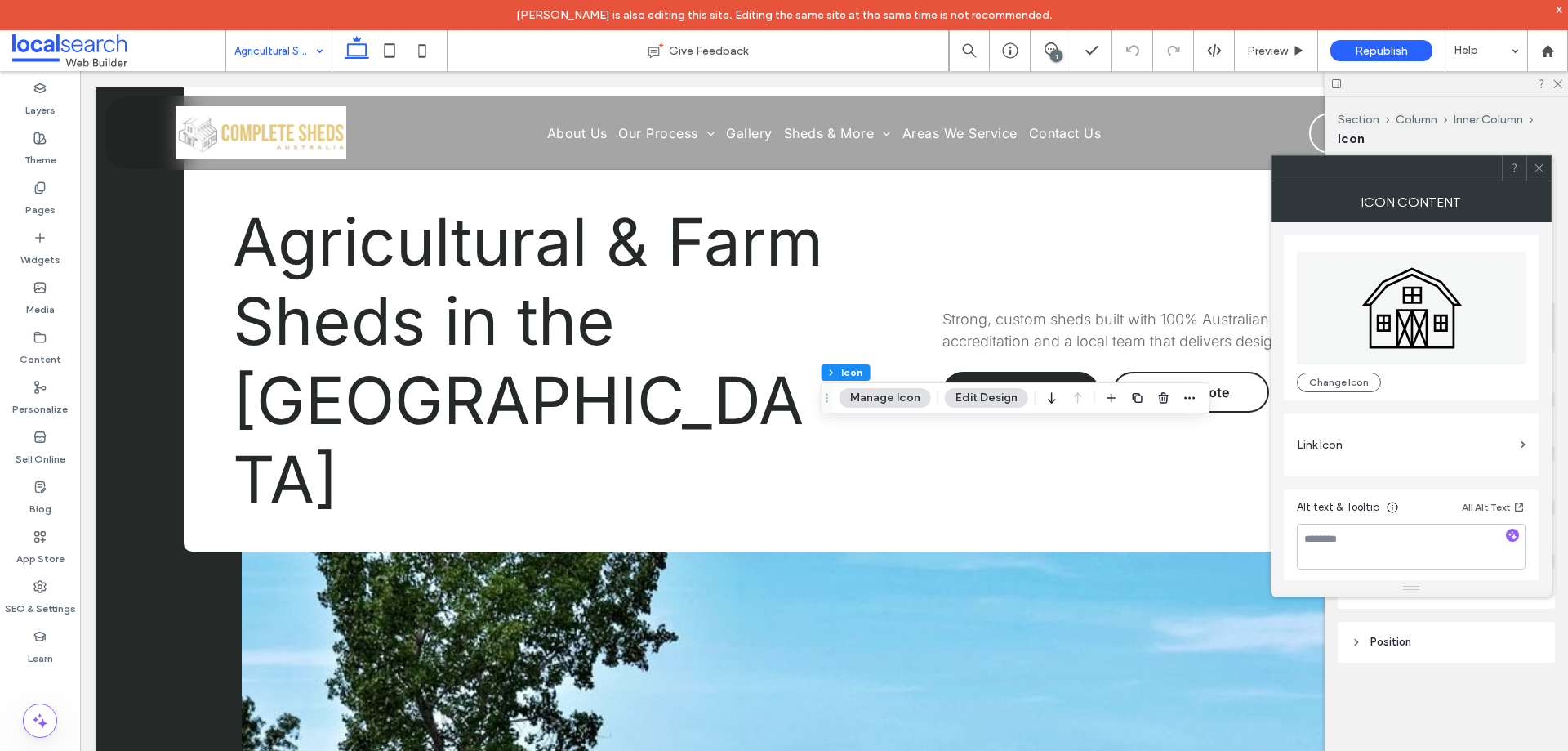
scroll to position [817, 0]
